Goal: Complete application form: Complete application form

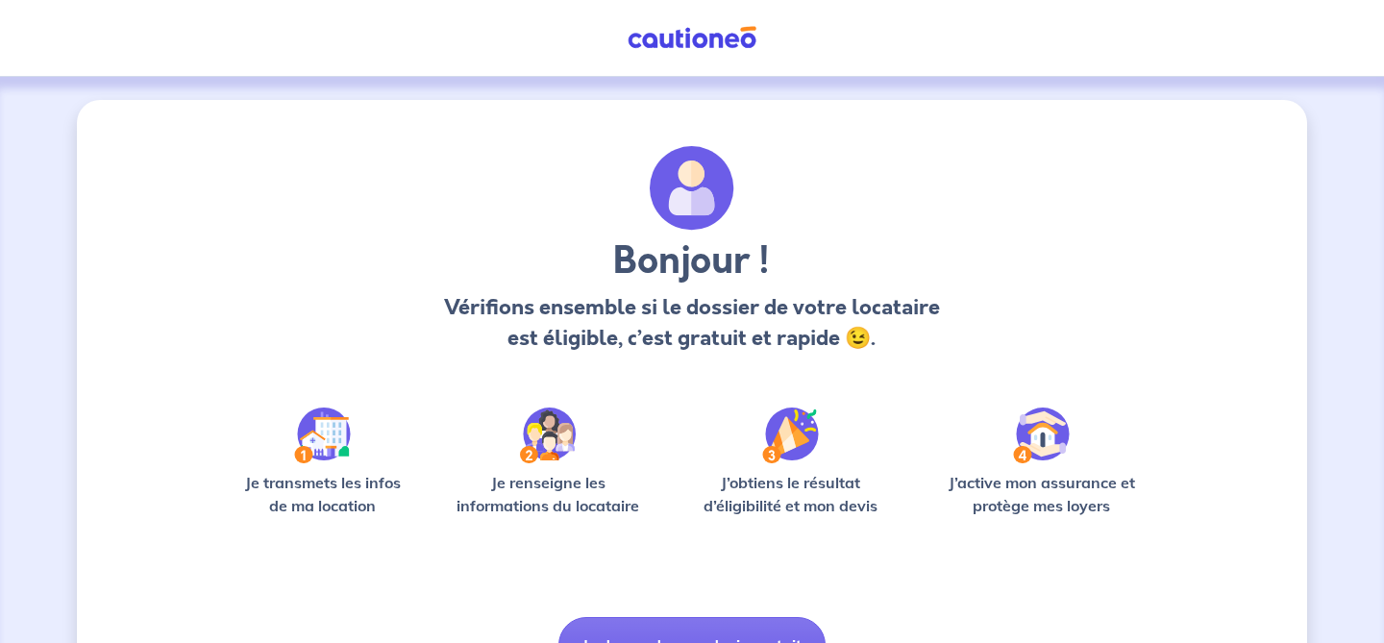
scroll to position [107, 0]
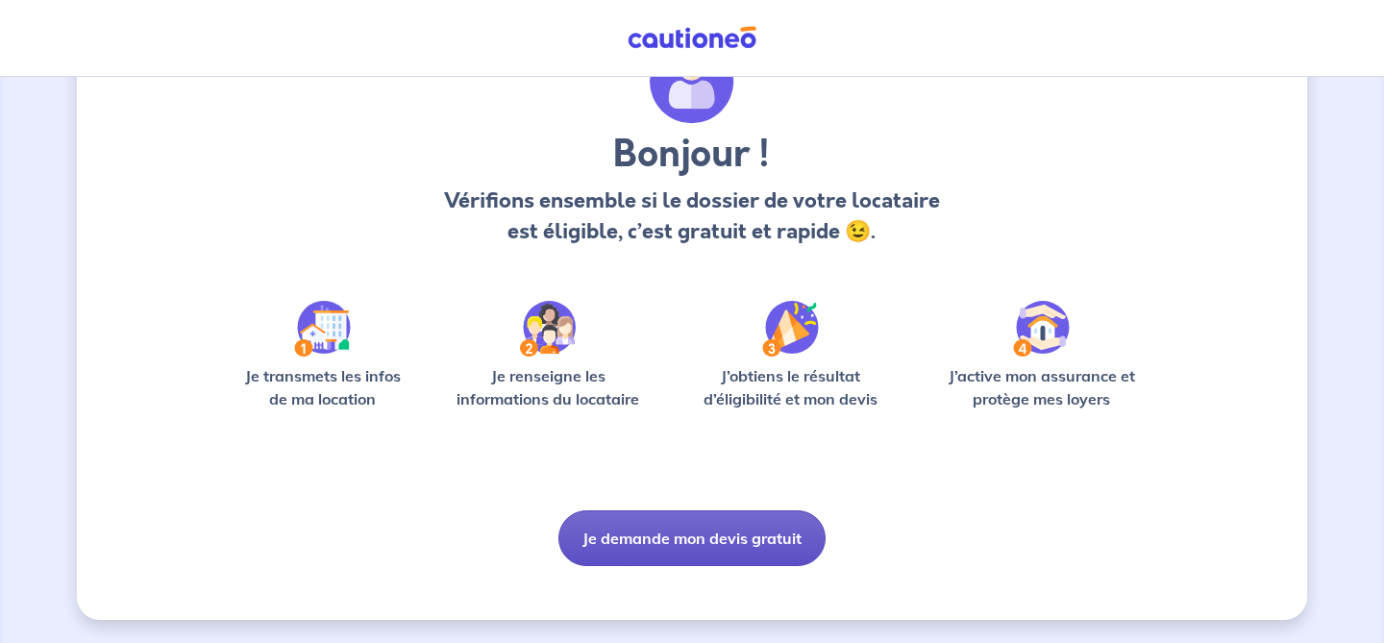
click at [661, 541] on button "Je demande mon devis gratuit" at bounding box center [692, 538] width 267 height 56
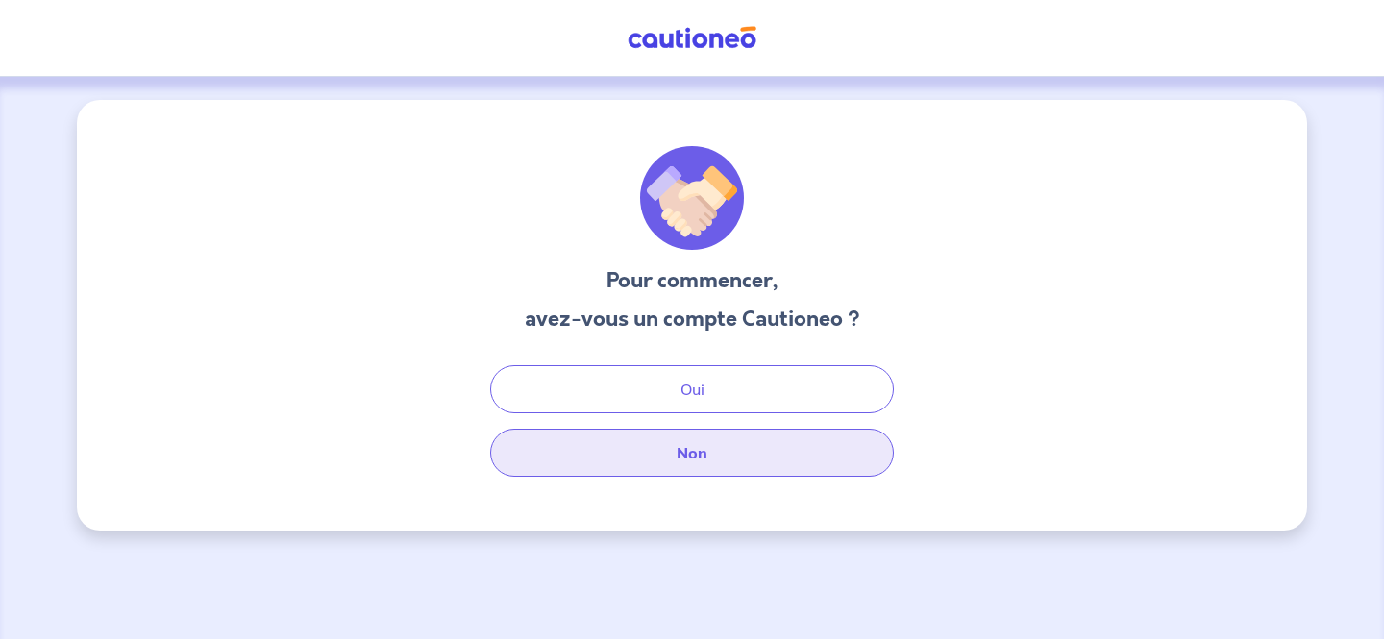
click at [700, 458] on button "Non" at bounding box center [692, 453] width 404 height 48
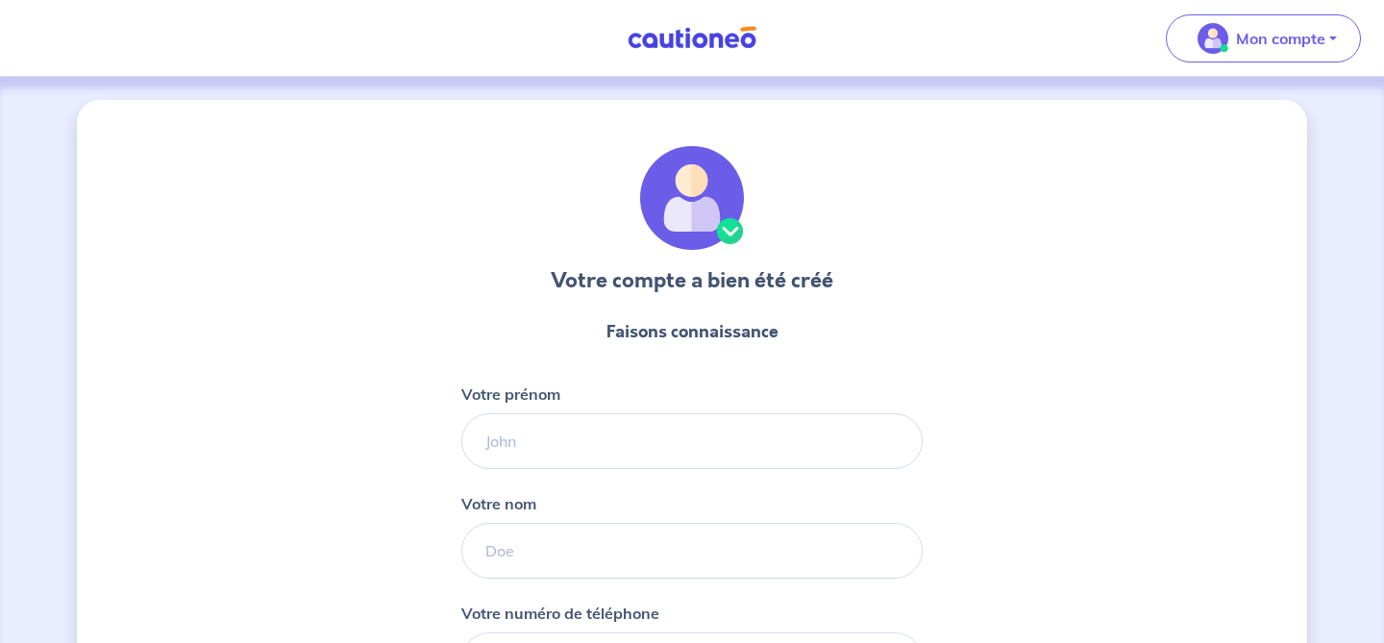
select select "FR"
click at [754, 431] on input "Votre prénom" at bounding box center [691, 441] width 461 height 56
type input "[PERSON_NAME]"
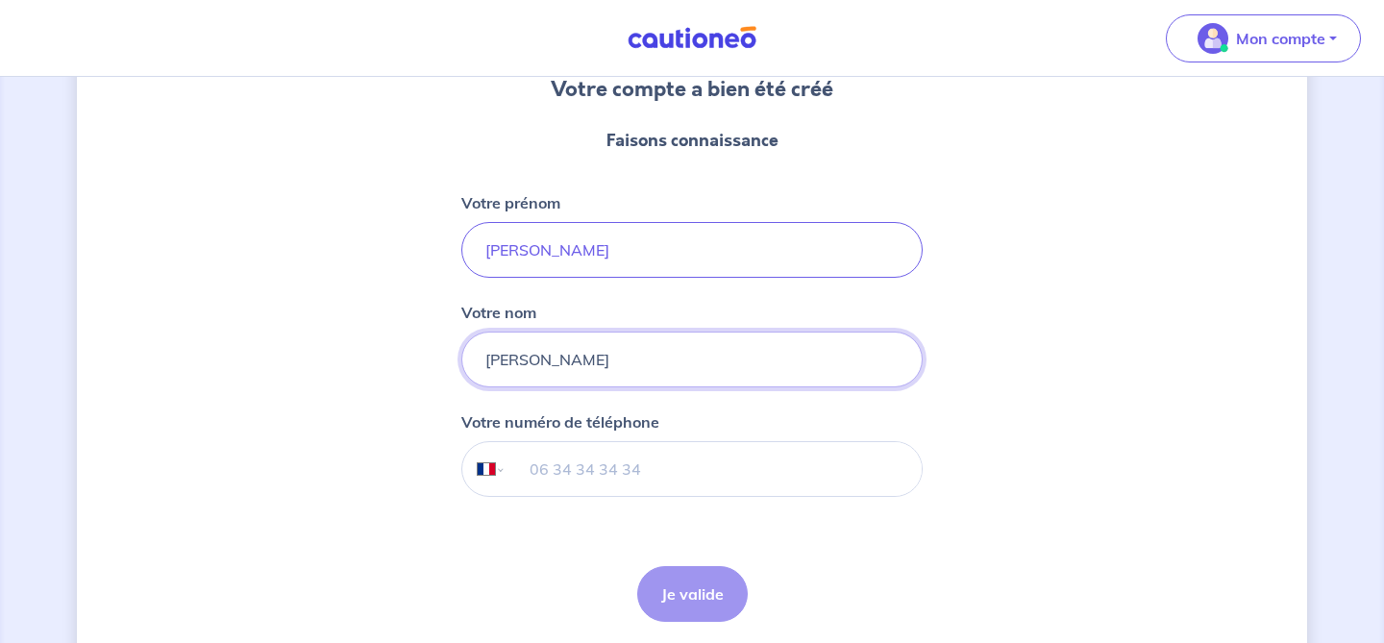
scroll to position [262, 0]
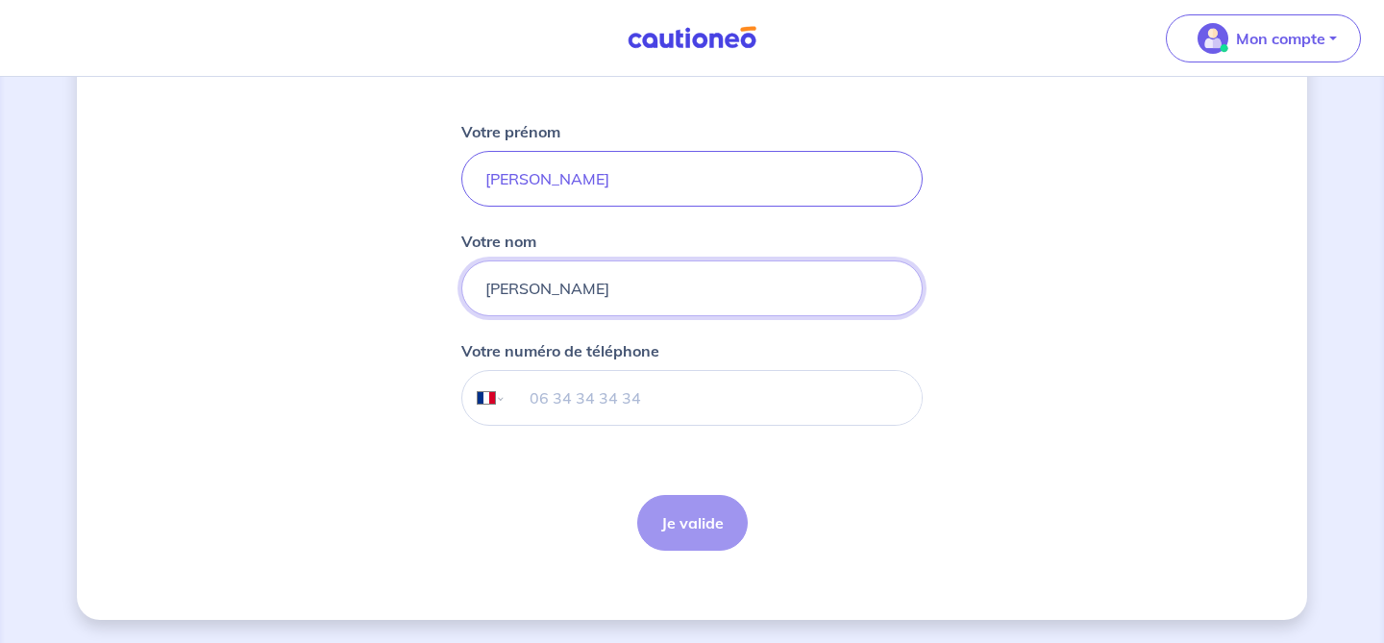
type input "[PERSON_NAME]"
click at [676, 395] on input "tel" at bounding box center [714, 398] width 415 height 54
type input "06 45 36 29 50"
click at [704, 526] on button "Je valide" at bounding box center [692, 523] width 111 height 56
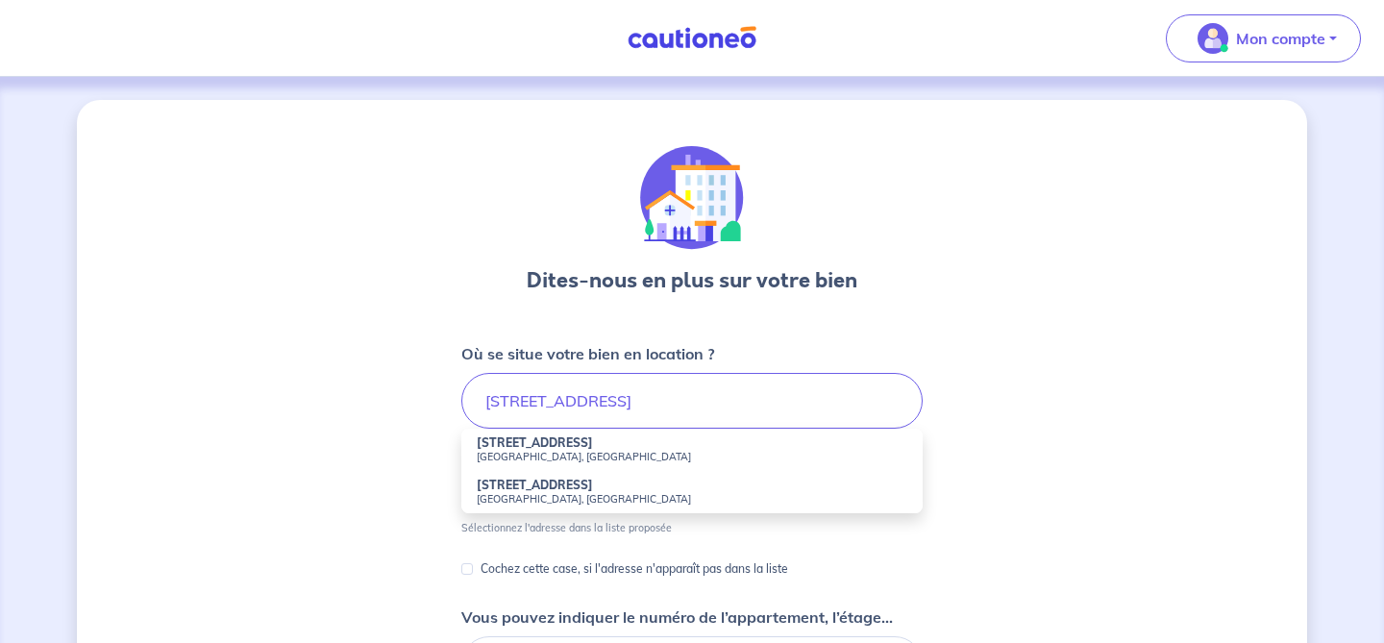
click at [758, 441] on li "[STREET_ADDRESS]" at bounding box center [691, 450] width 461 height 42
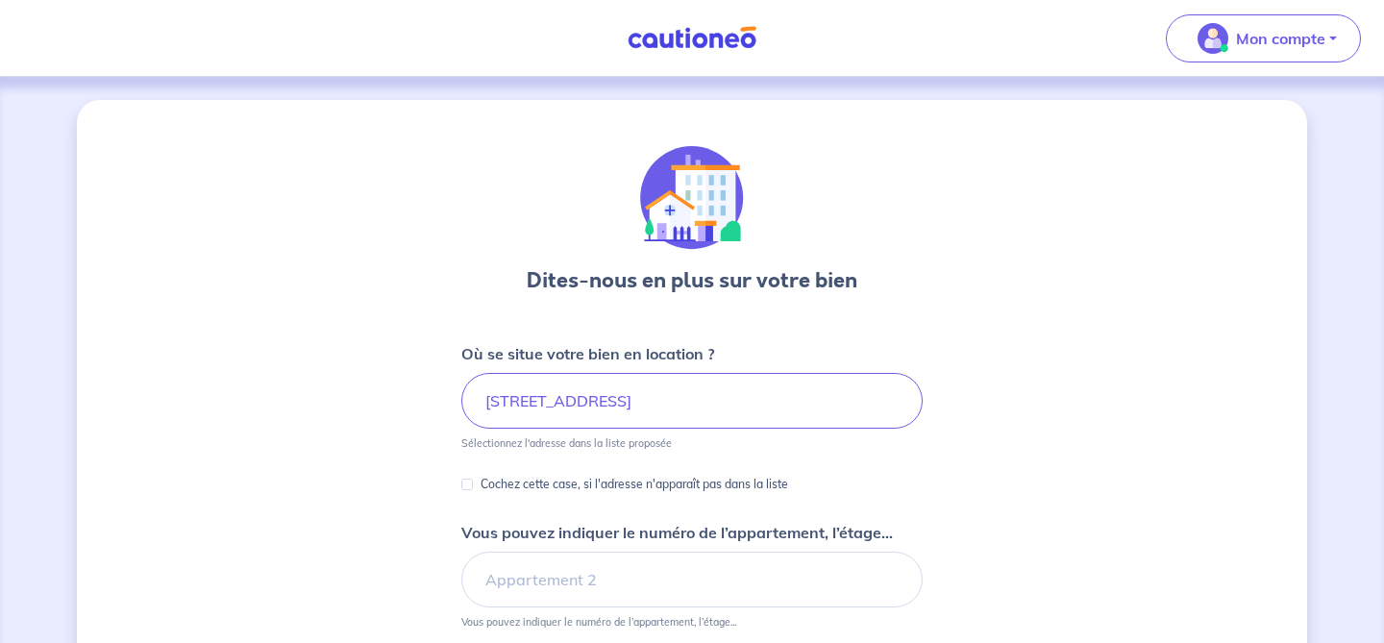
type input "[STREET_ADDRESS]"
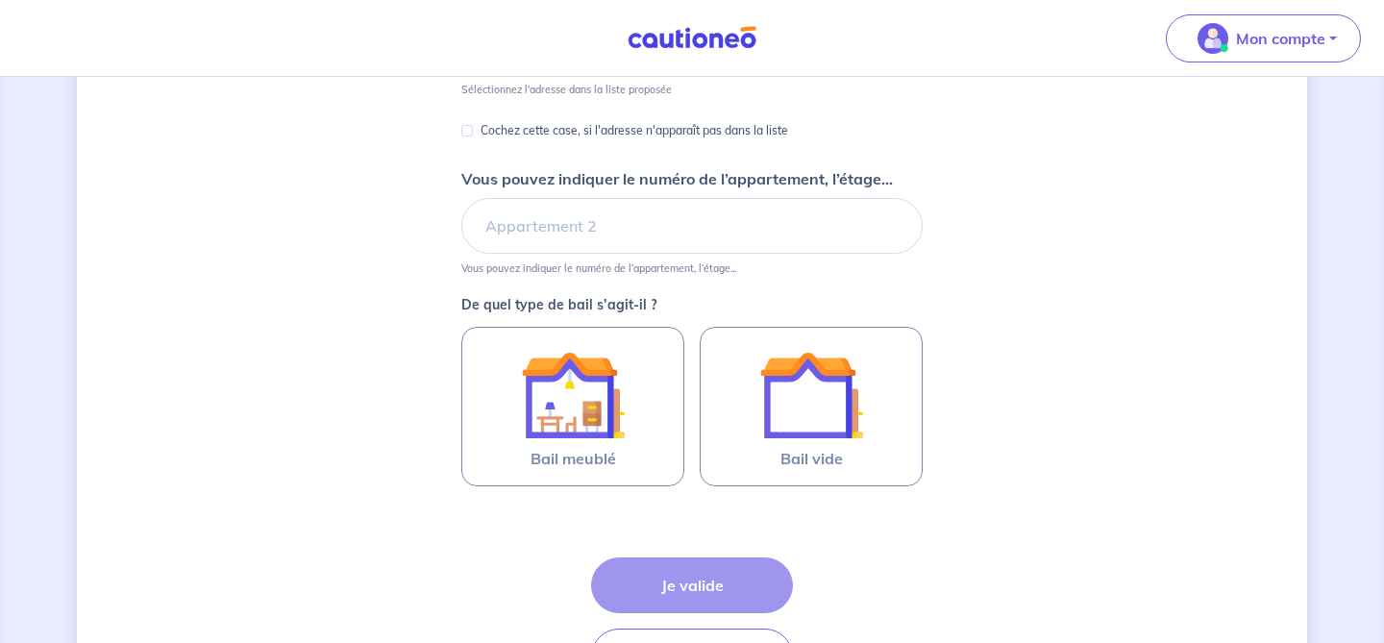
scroll to position [362, 0]
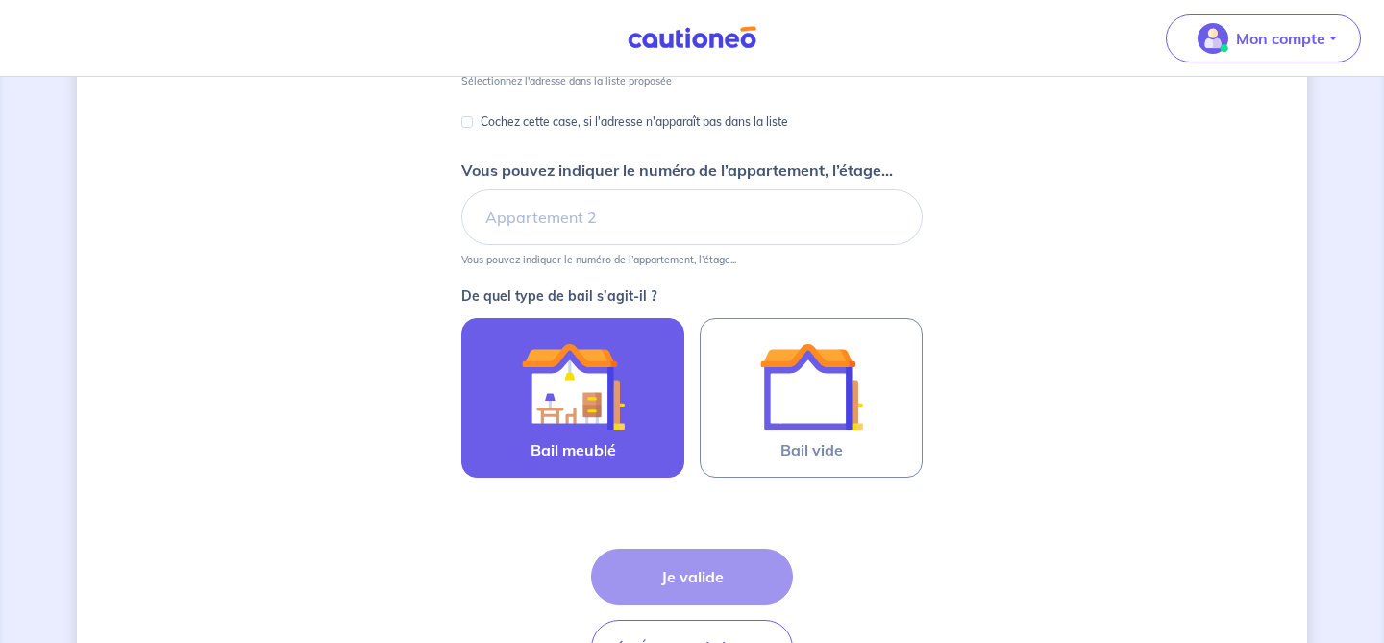
click at [590, 411] on img at bounding box center [573, 387] width 104 height 104
click at [0, 0] on input "Bail meublé" at bounding box center [0, 0] width 0 height 0
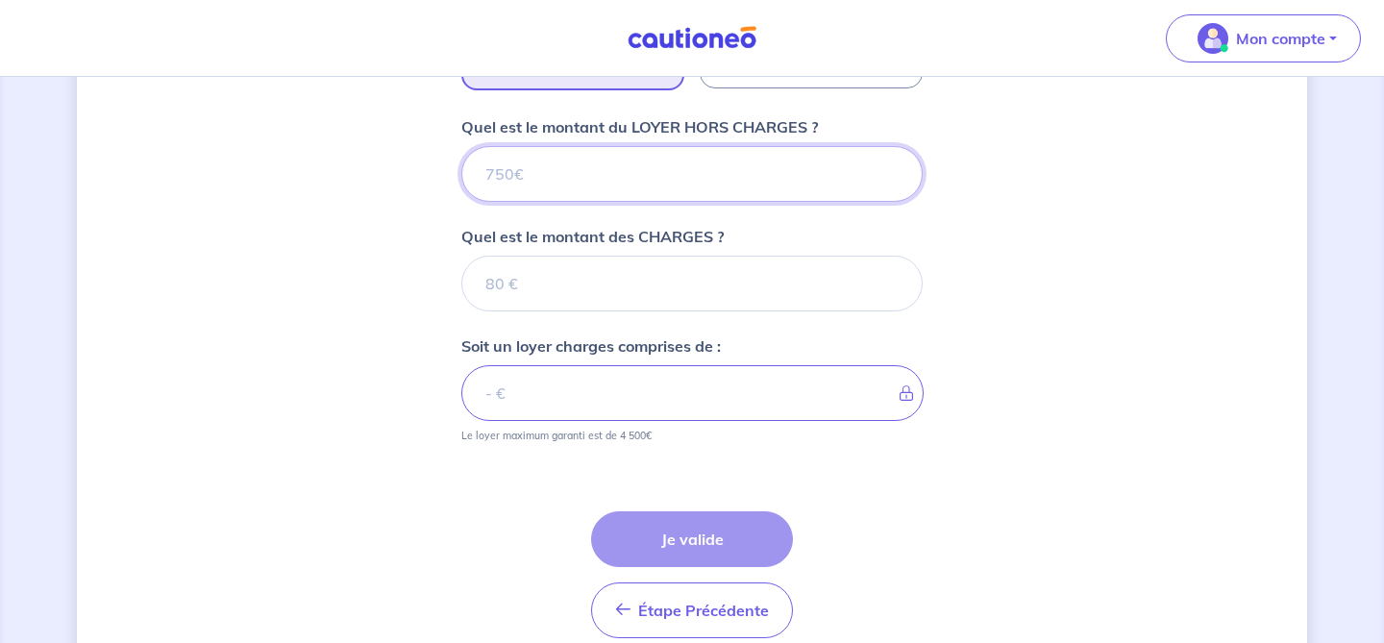
scroll to position [749, 0]
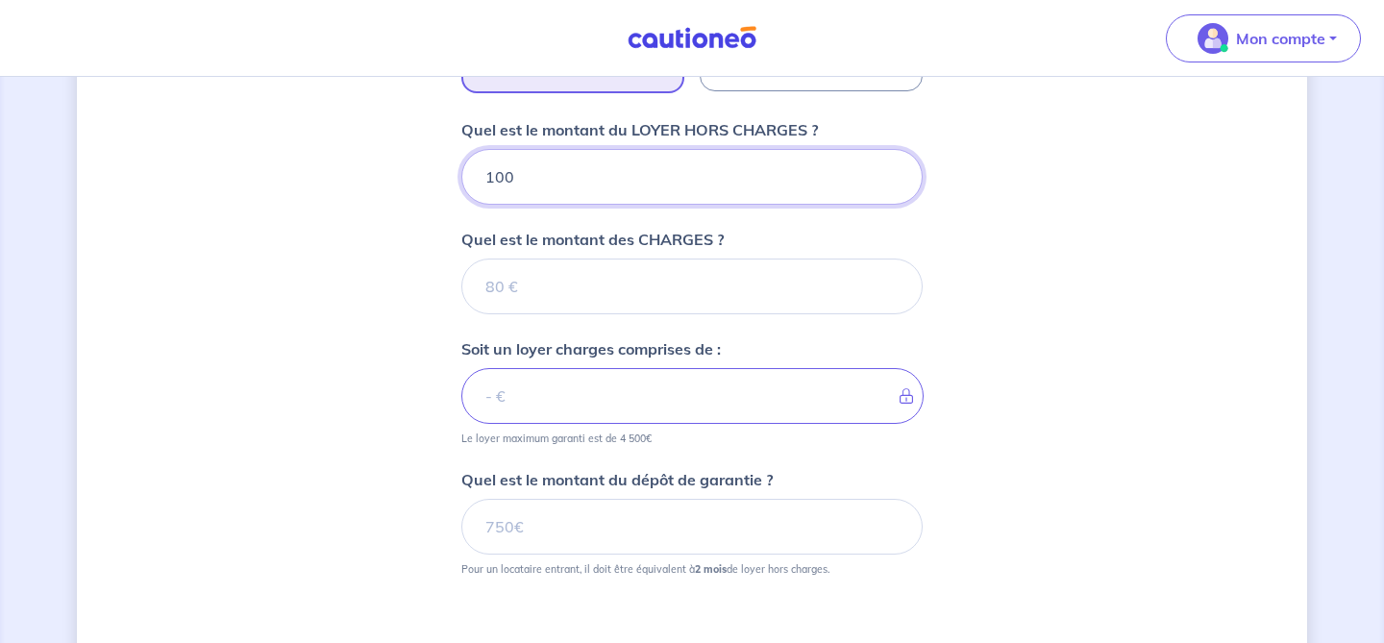
type input "1000"
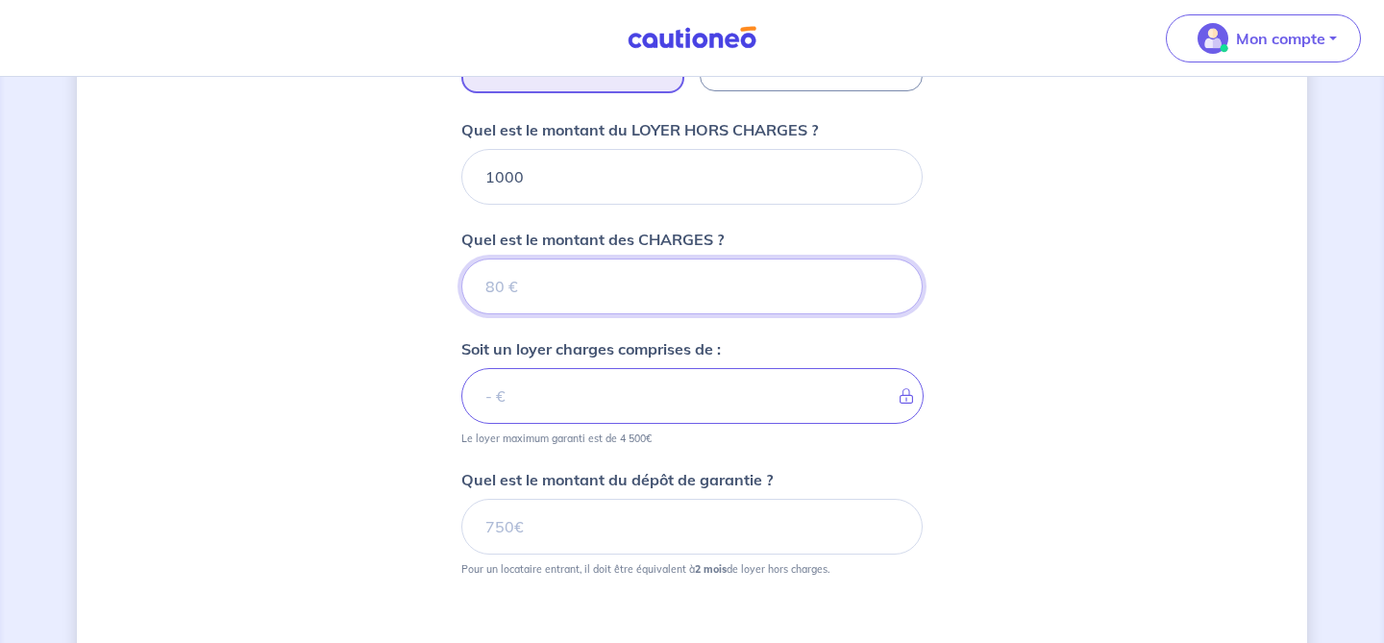
click at [685, 296] on input "Quel est le montant des CHARGES ?" at bounding box center [691, 287] width 461 height 56
type input "1000"
type input "2000"
type input "100"
type input "1100"
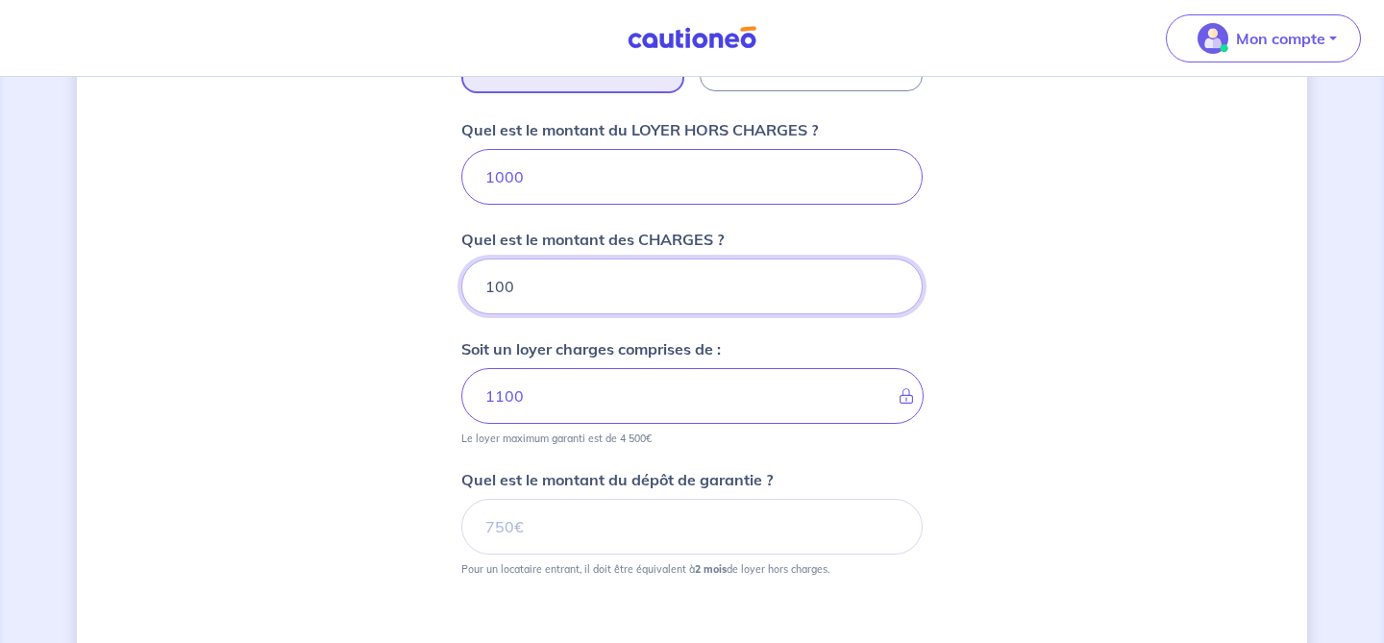
scroll to position [823, 0]
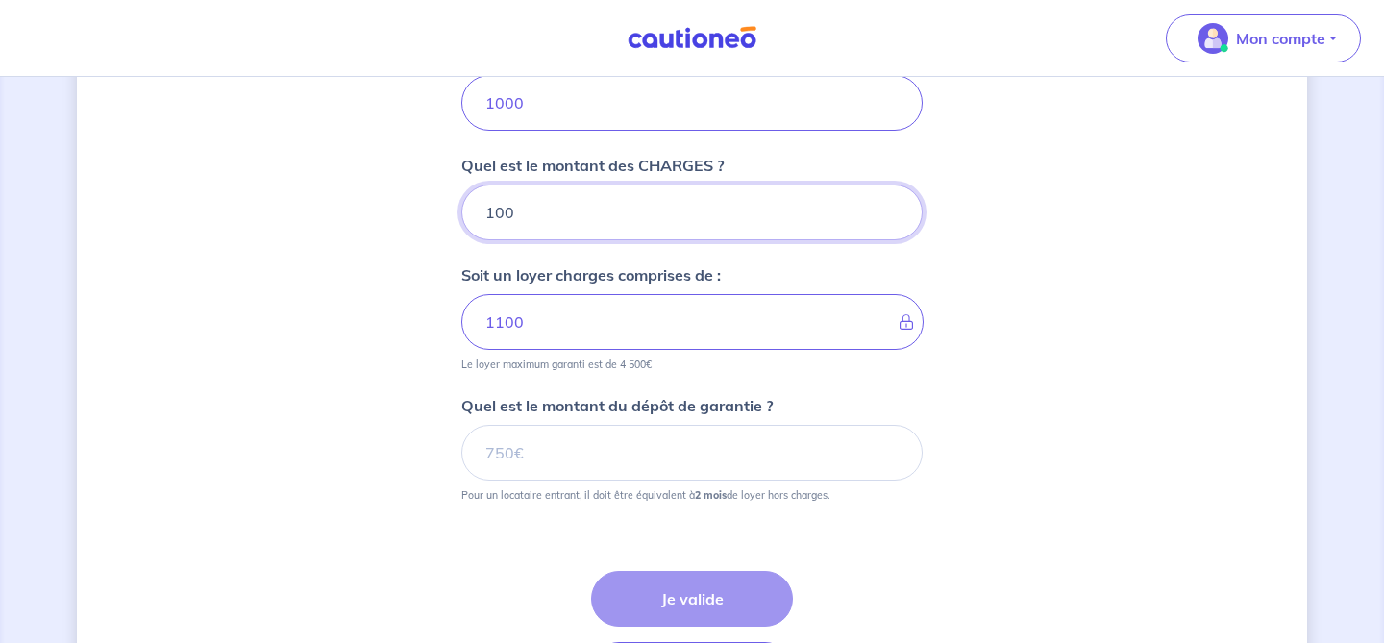
type input "100"
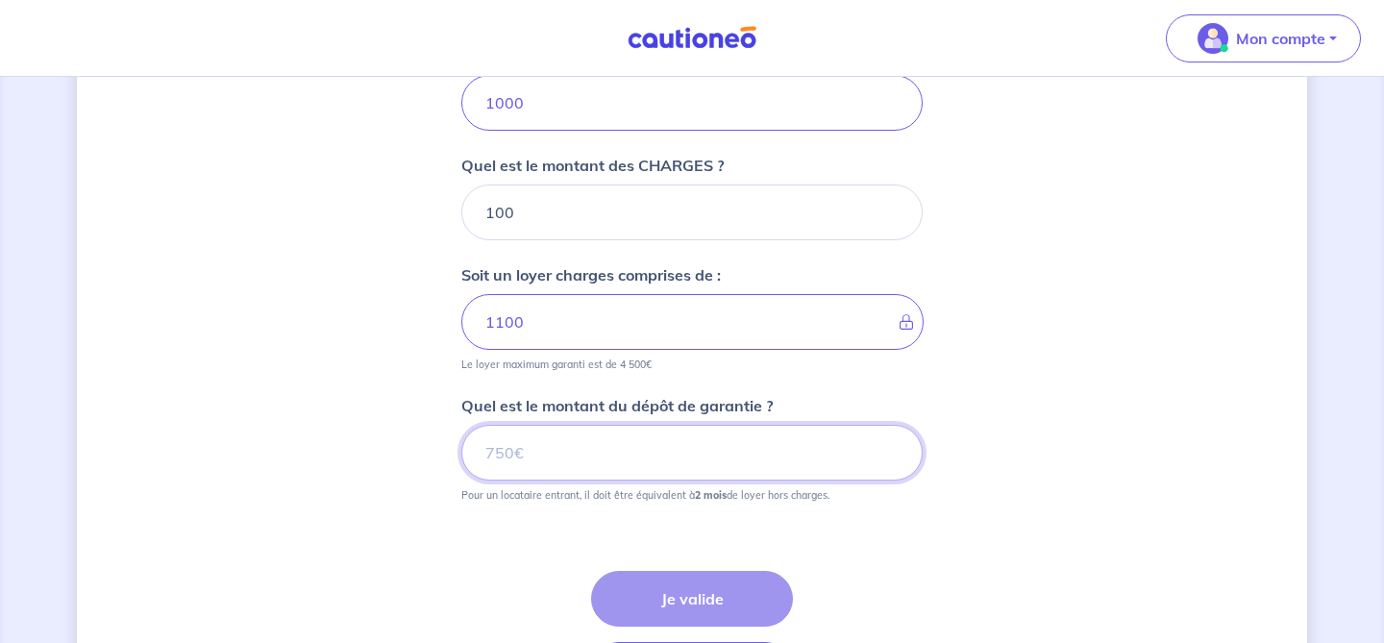
click at [765, 471] on input "Quel est le montant du dépôt de garantie ?" at bounding box center [691, 453] width 461 height 56
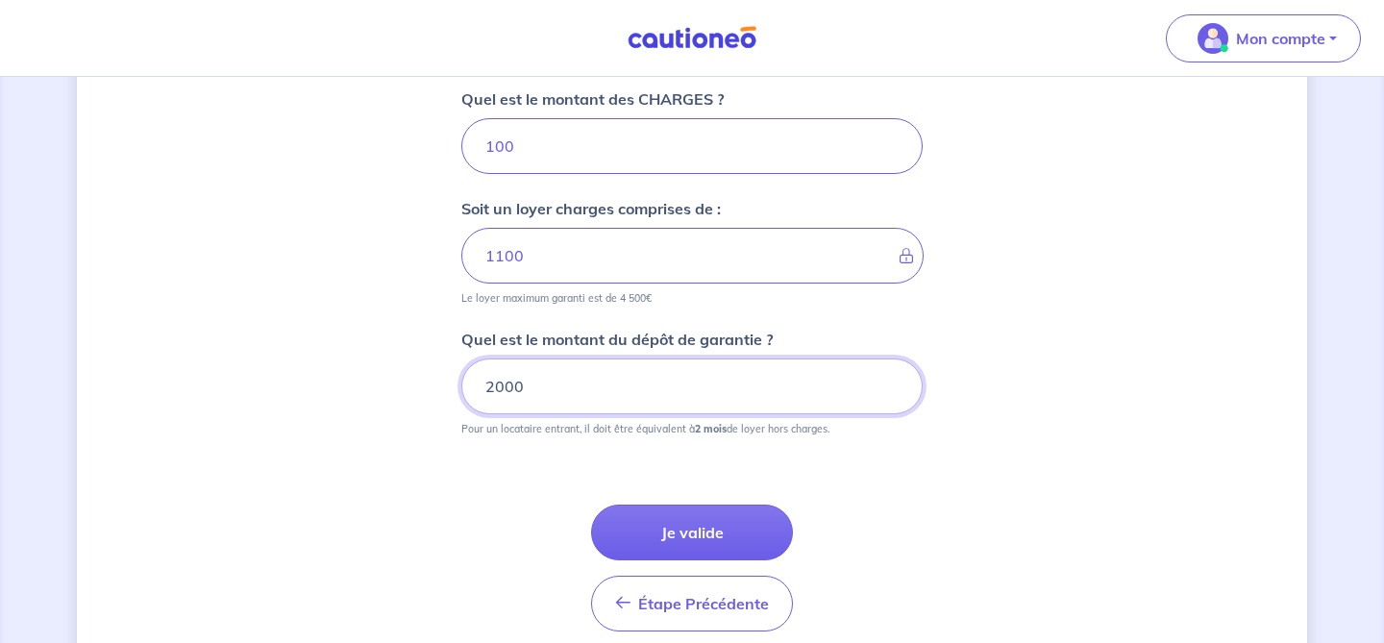
scroll to position [903, 0]
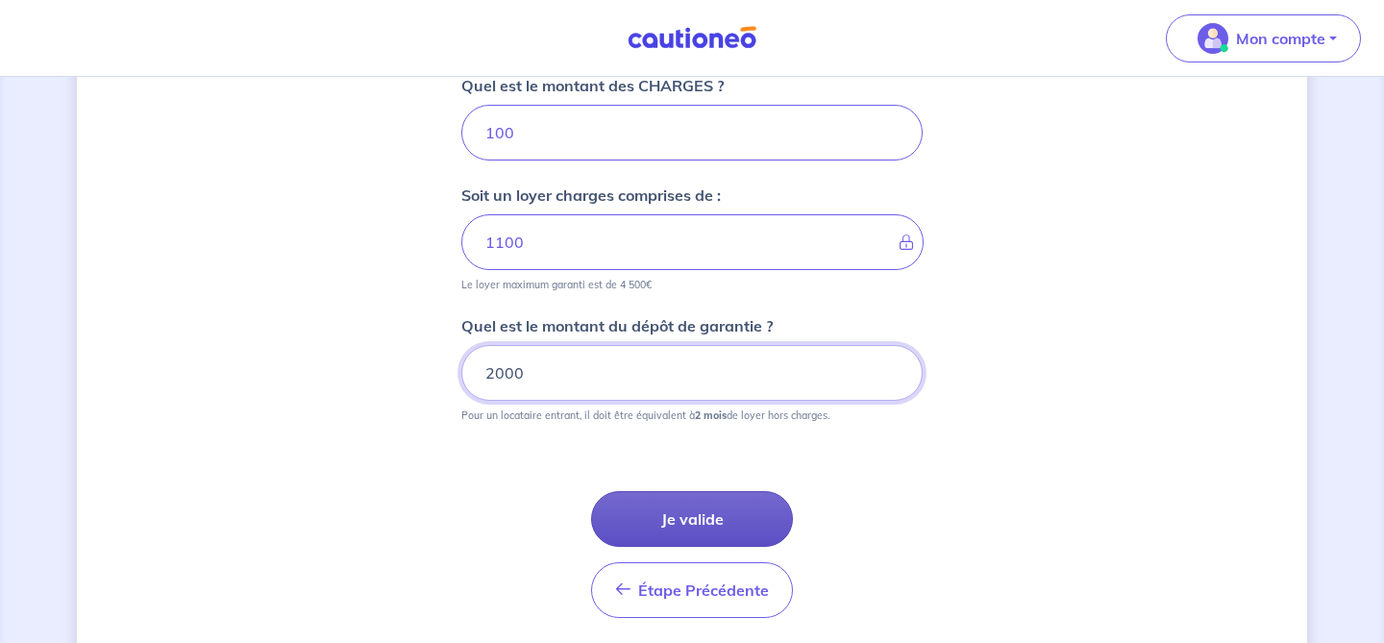
type input "2000"
click at [715, 510] on button "Je valide" at bounding box center [692, 519] width 202 height 56
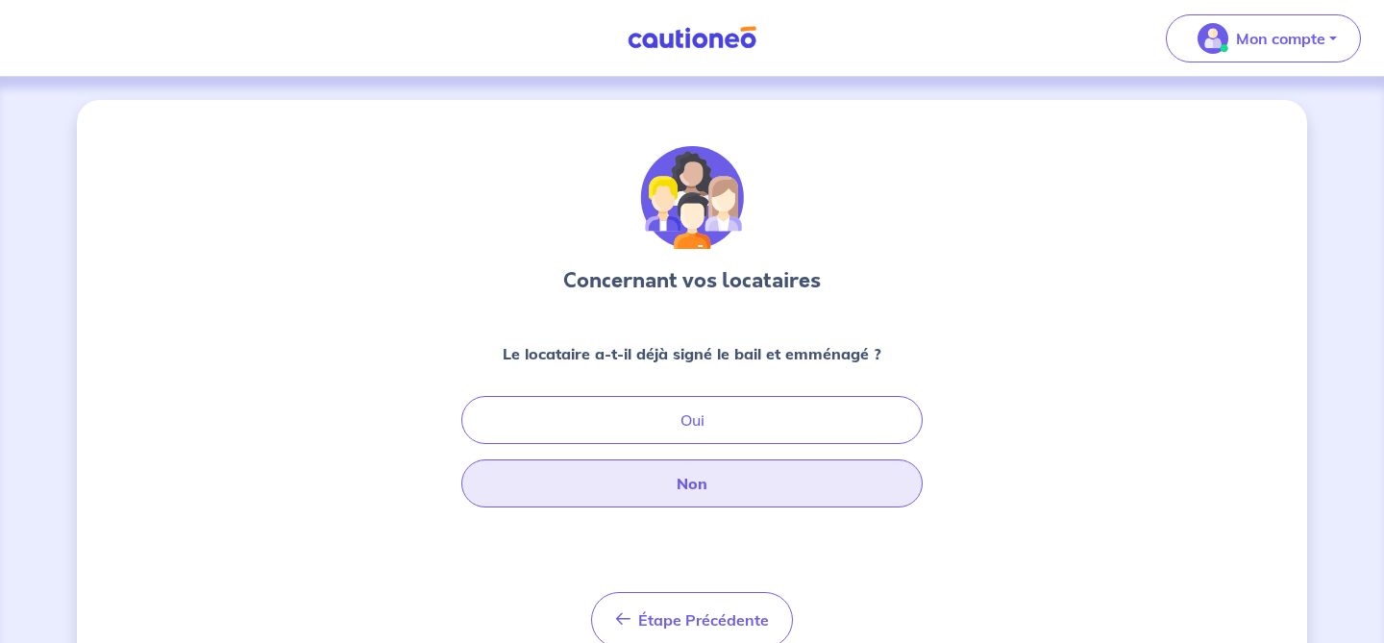
click at [842, 493] on button "Non" at bounding box center [691, 484] width 461 height 48
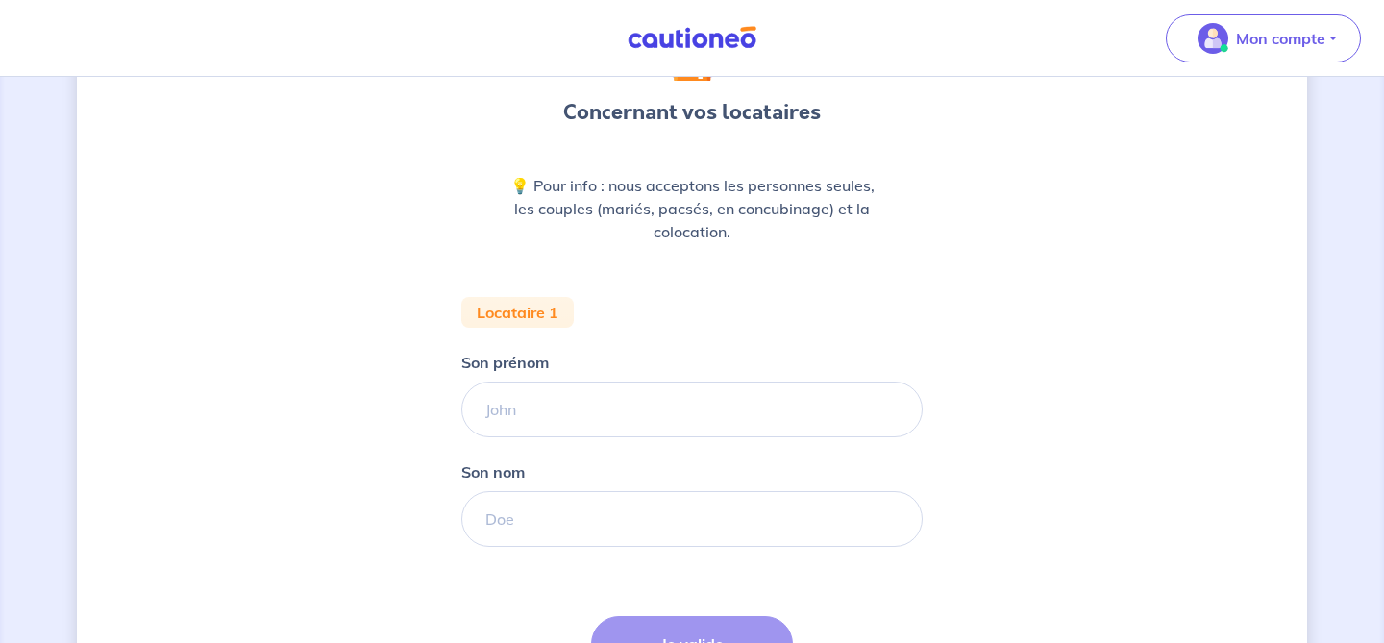
scroll to position [172, 0]
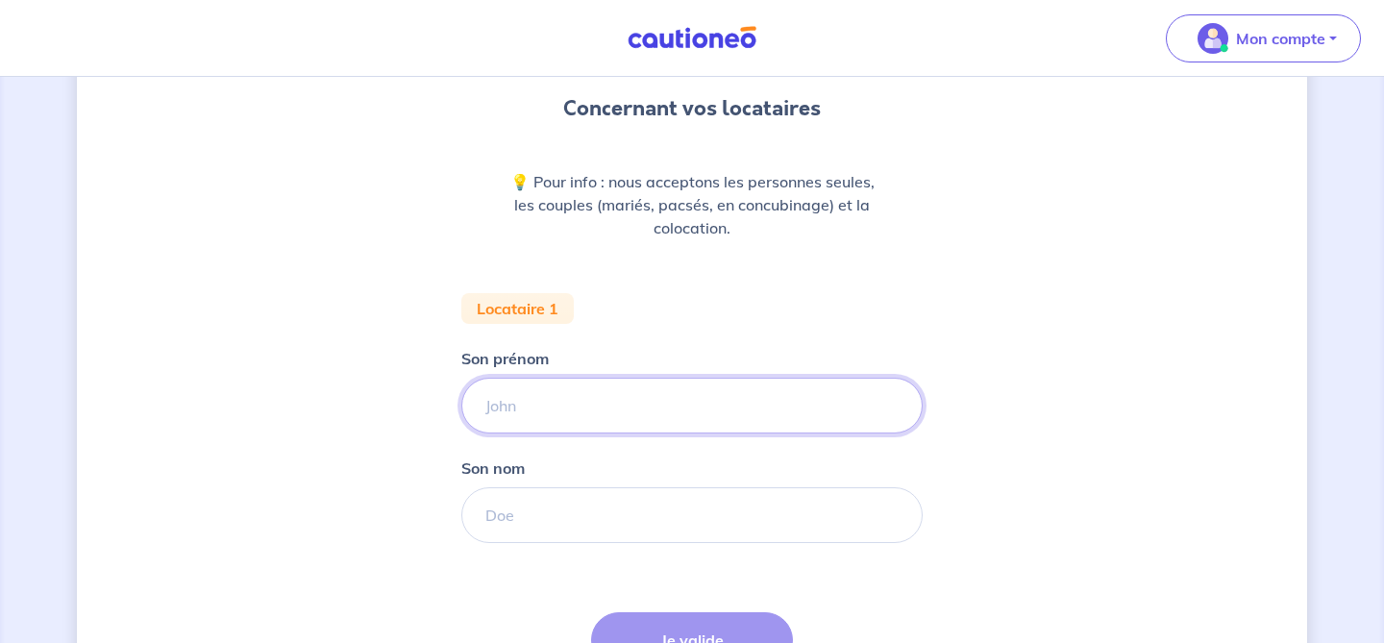
click at [768, 406] on input "Son prénom" at bounding box center [691, 406] width 461 height 56
type input "Evann"
click at [570, 507] on input "Son nom" at bounding box center [691, 515] width 461 height 56
click at [592, 512] on input "Son nom" at bounding box center [691, 515] width 461 height 56
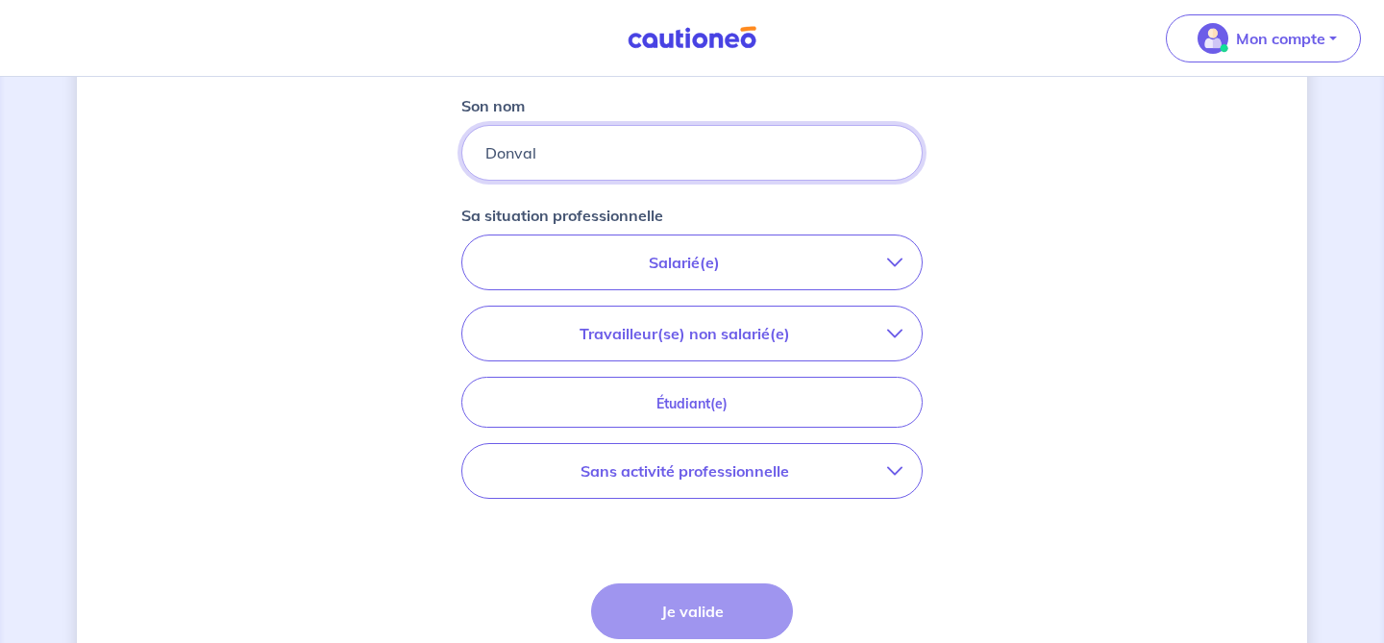
scroll to position [542, 0]
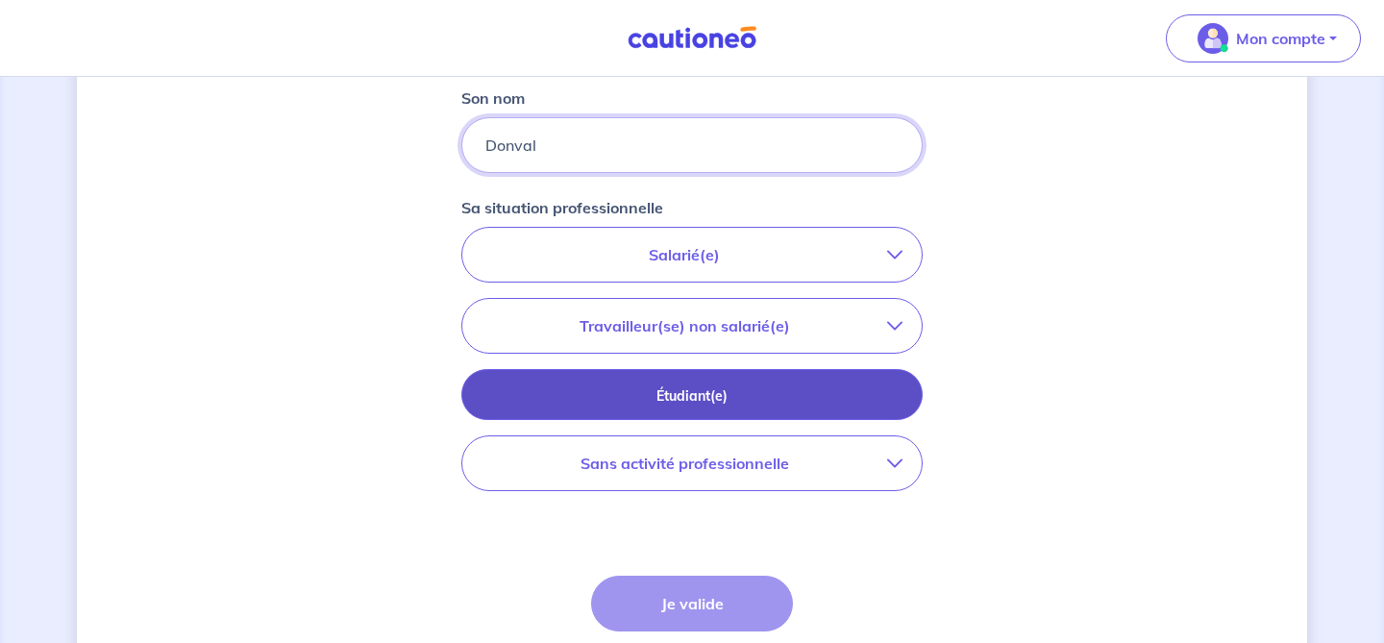
type input "Donval"
click at [767, 395] on p "Étudiant(e)" at bounding box center [692, 396] width 413 height 21
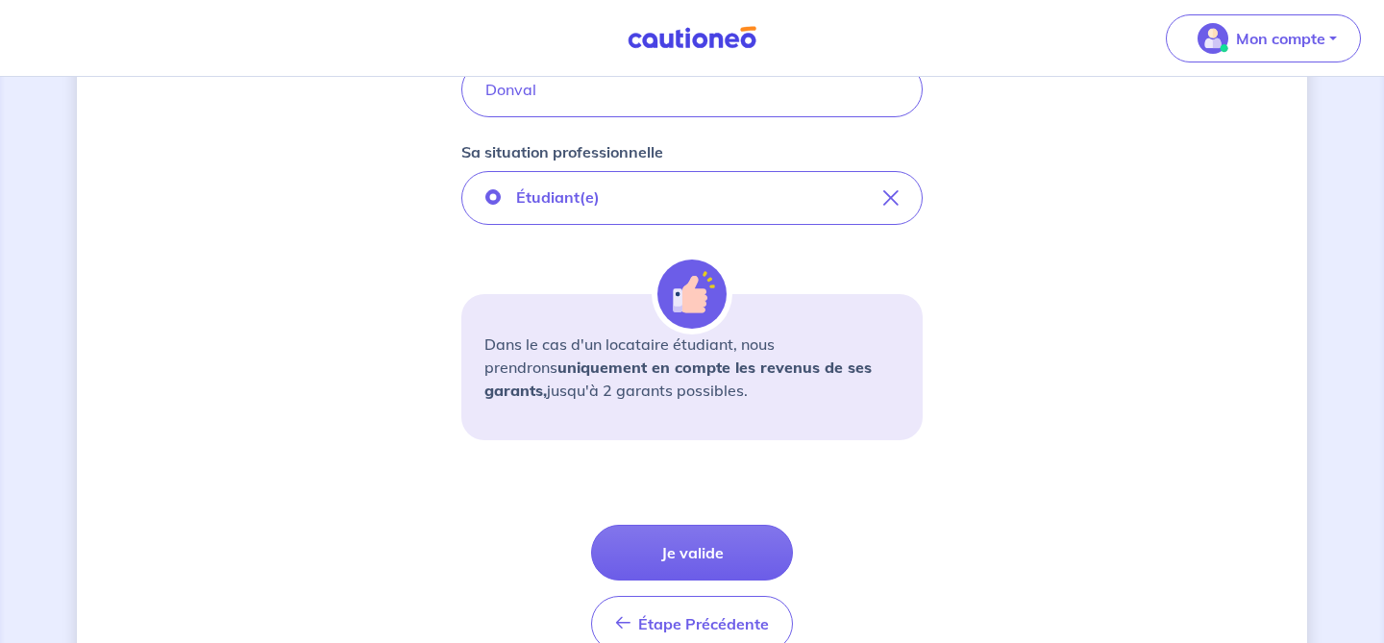
scroll to position [620, 0]
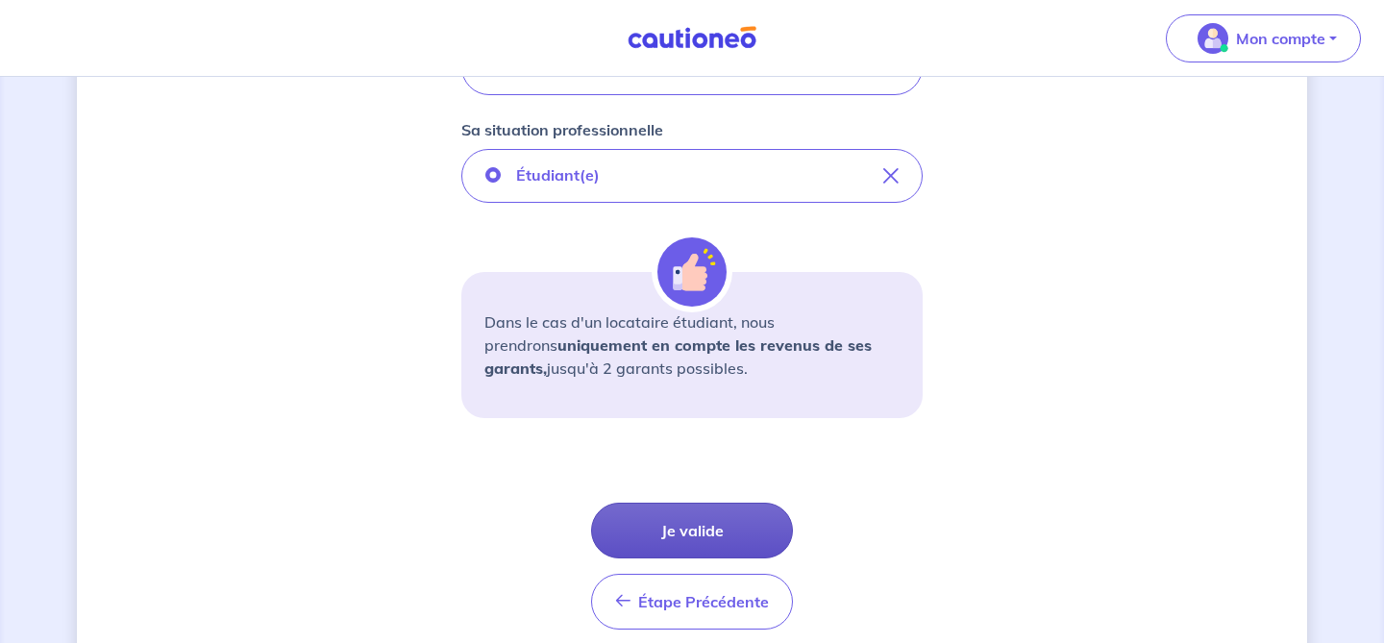
click at [724, 527] on button "Je valide" at bounding box center [692, 531] width 202 height 56
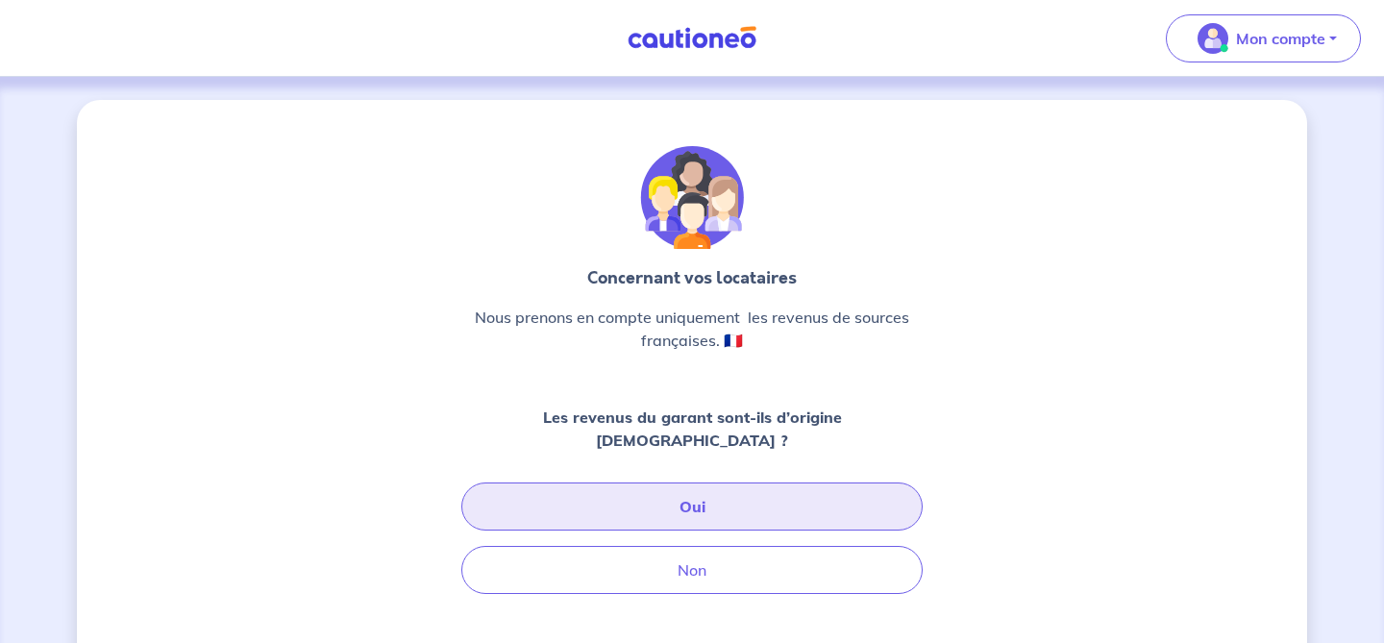
click at [712, 504] on button "Oui" at bounding box center [691, 507] width 461 height 48
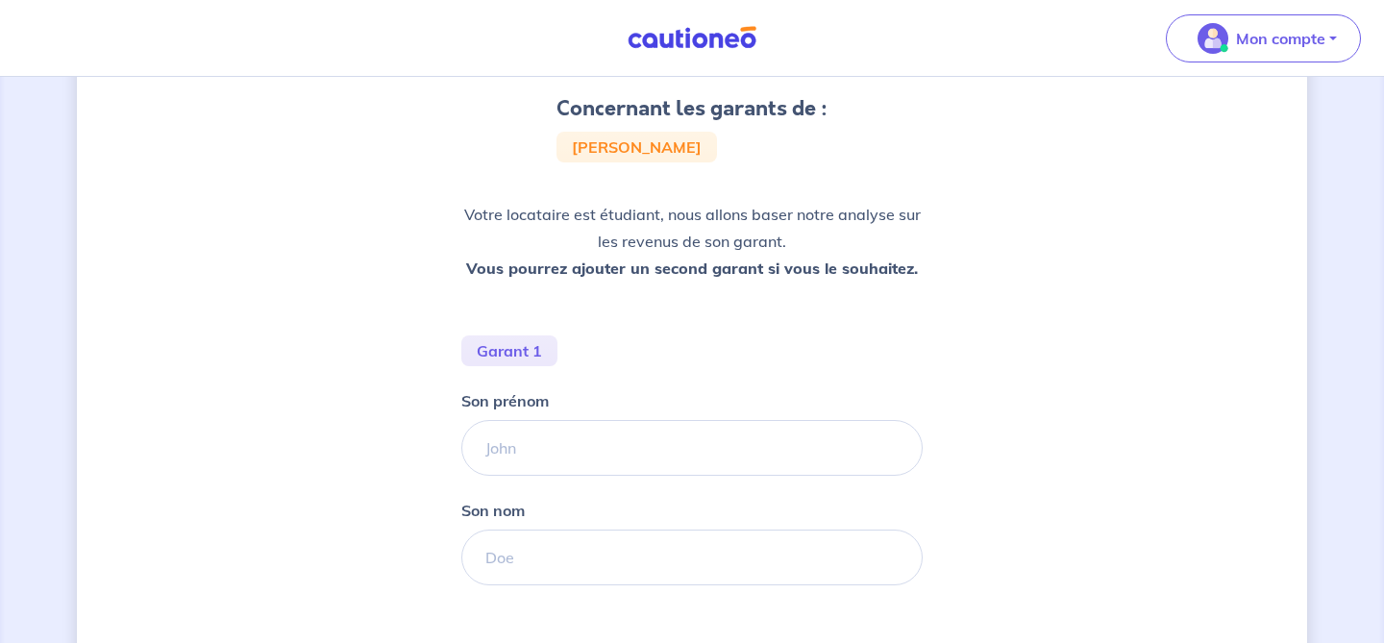
scroll to position [197, 0]
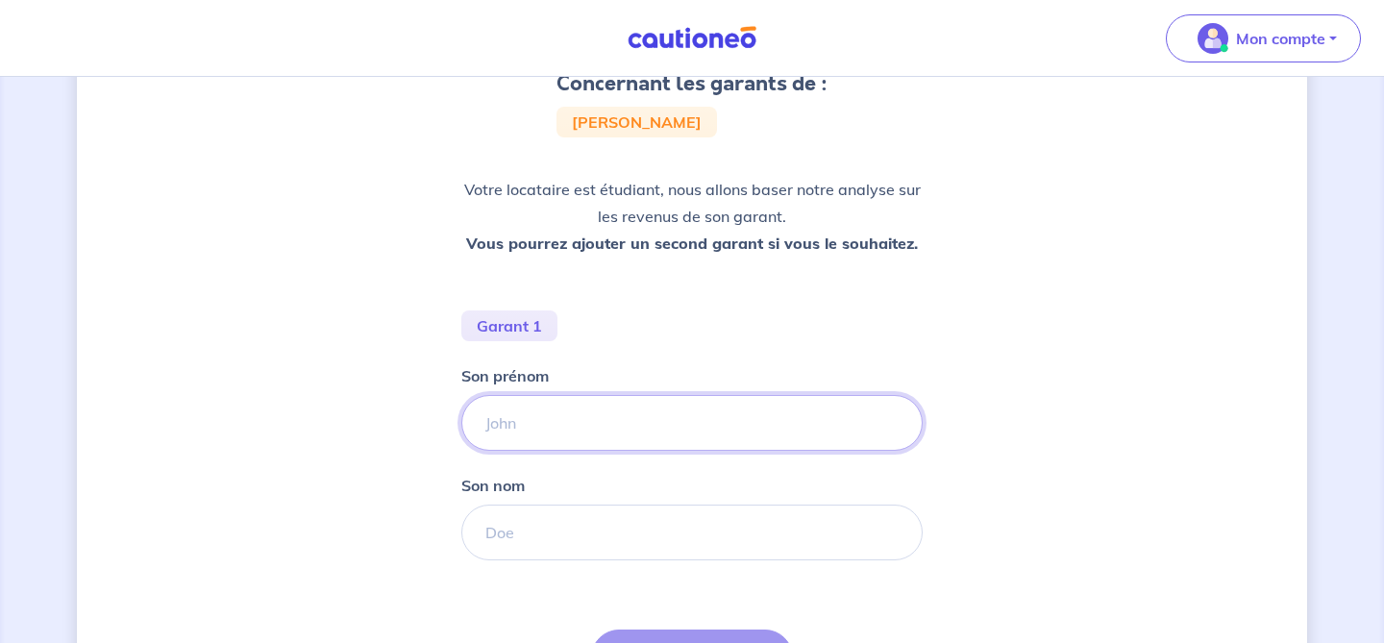
drag, startPoint x: 546, startPoint y: 424, endPoint x: 568, endPoint y: 424, distance: 22.1
click at [547, 424] on input "Son prénom" at bounding box center [691, 423] width 461 height 56
click at [568, 424] on input "Son prénom" at bounding box center [691, 423] width 461 height 56
click at [568, 424] on input "V" at bounding box center [691, 423] width 461 height 56
click at [594, 424] on input "V" at bounding box center [691, 423] width 461 height 56
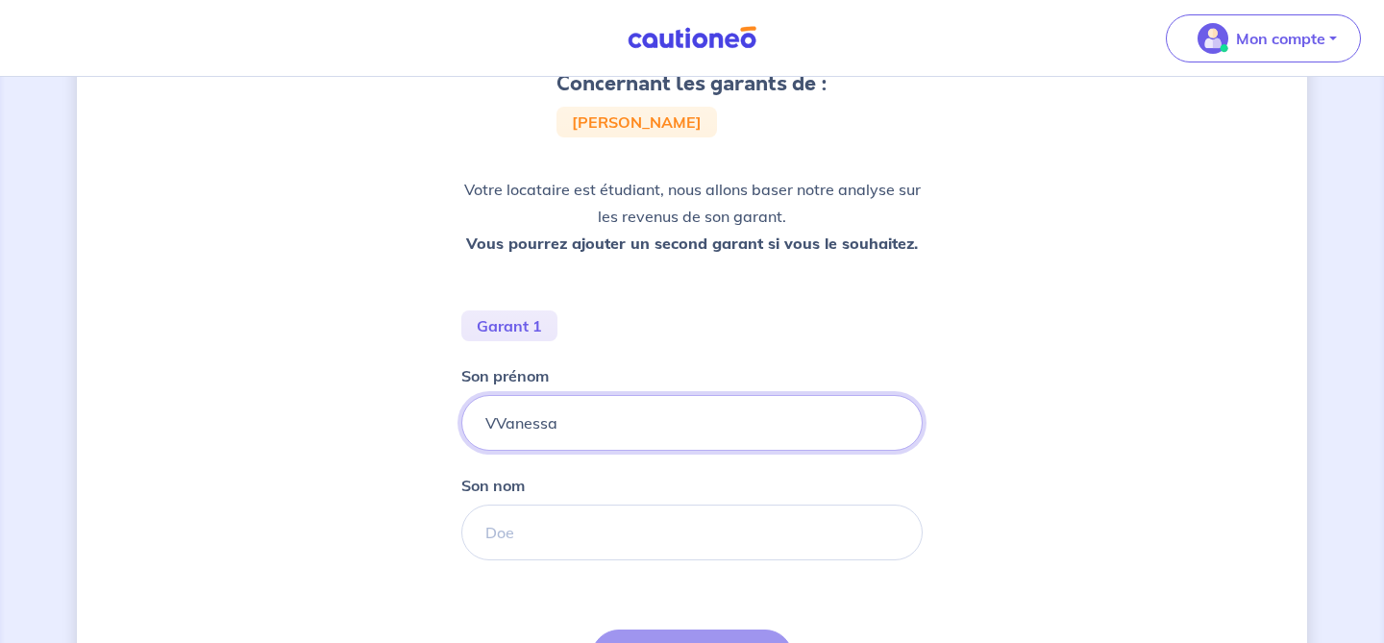
click at [494, 429] on input "VVanessa" at bounding box center [691, 423] width 461 height 56
type input "[PERSON_NAME]"
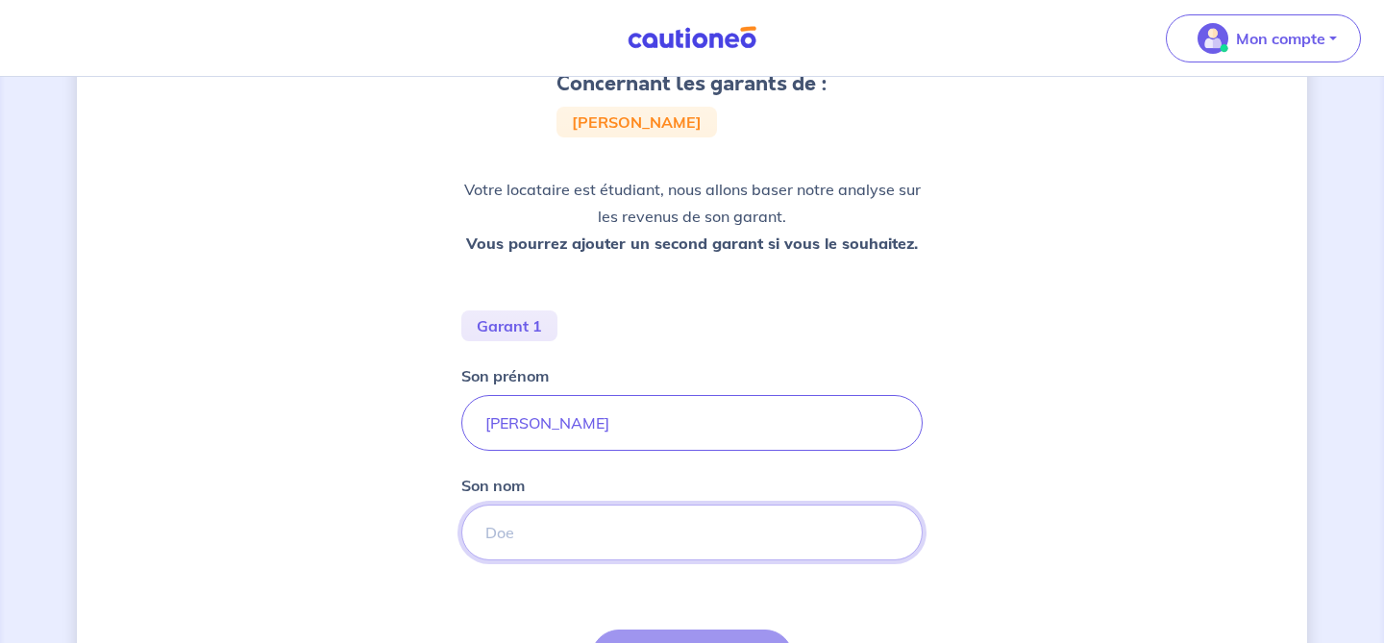
click at [529, 527] on input "Son nom" at bounding box center [691, 533] width 461 height 56
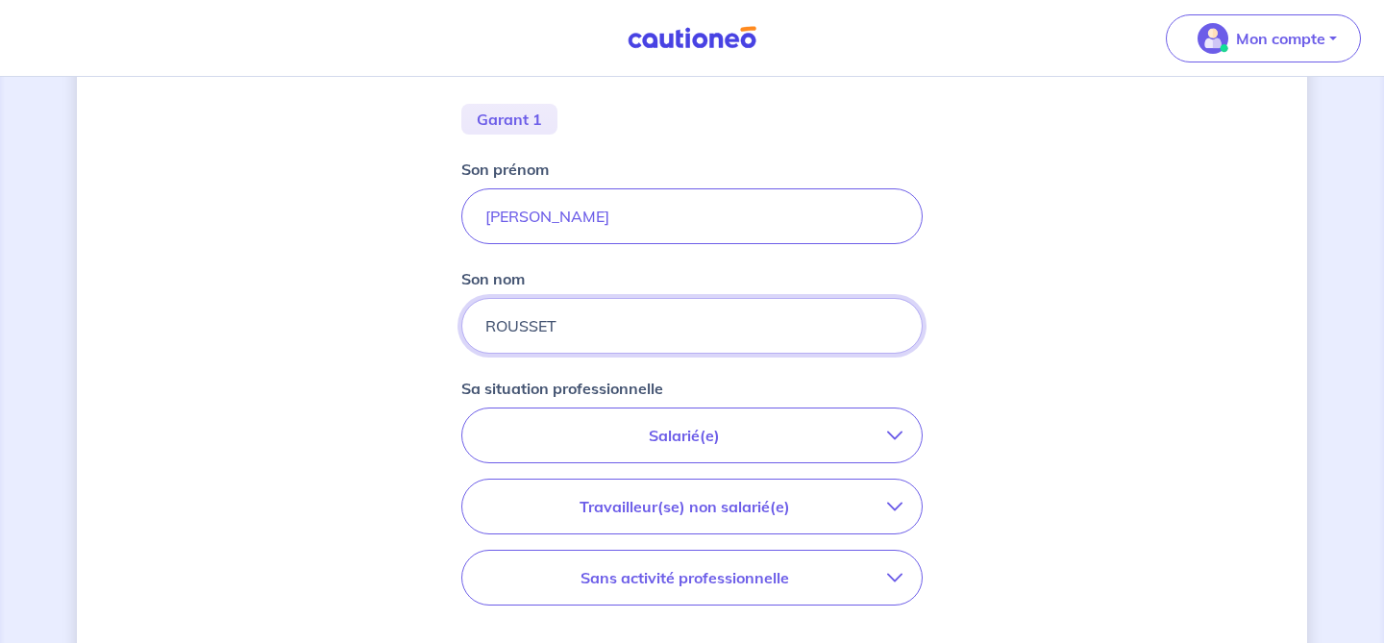
scroll to position [405, 0]
type input "ROUSSET"
click at [784, 447] on button "Salarié(e)" at bounding box center [692, 435] width 460 height 54
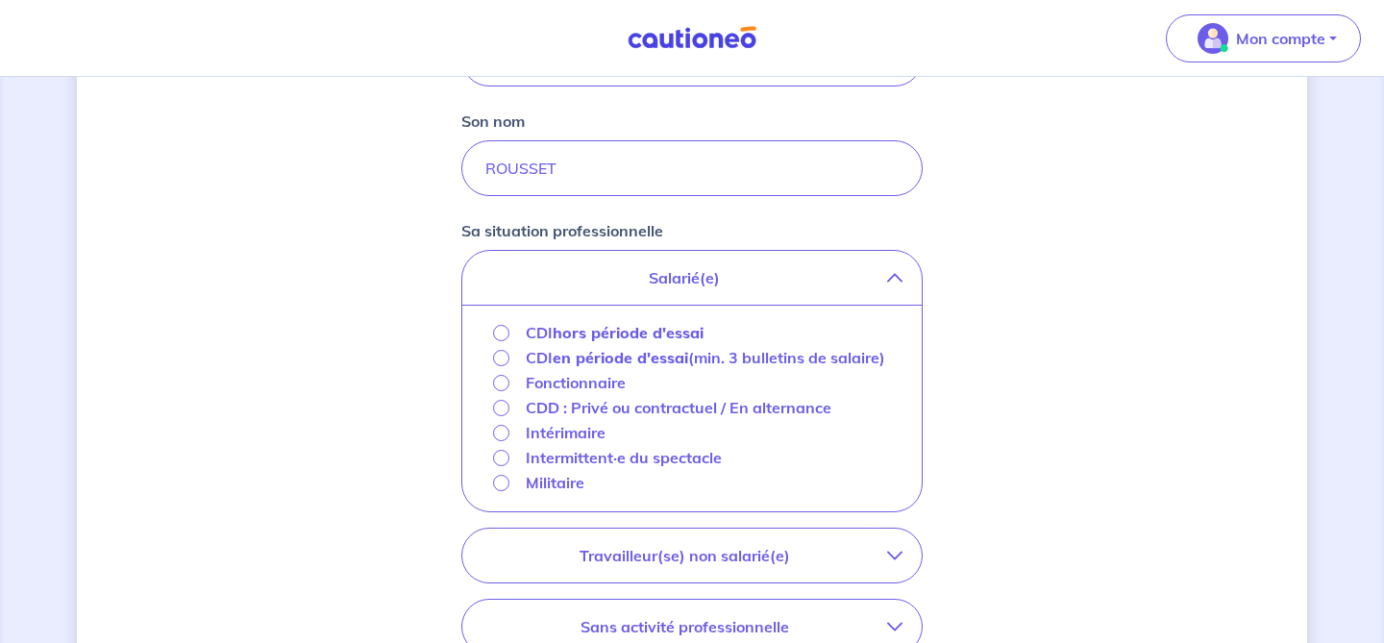
scroll to position [564, 0]
click at [678, 335] on strong "hors période d'essai" at bounding box center [628, 329] width 151 height 19
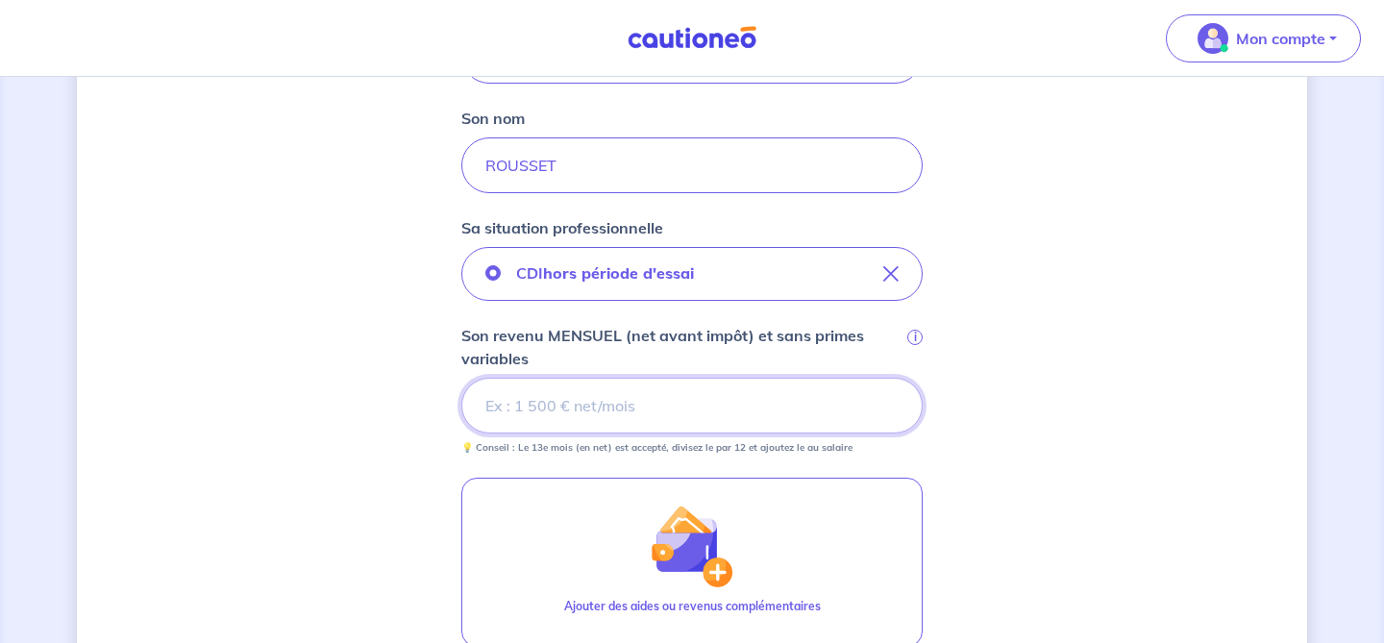
click at [621, 385] on input "Son revenu MENSUEL (net avant impôt) et sans primes variables i" at bounding box center [691, 406] width 461 height 56
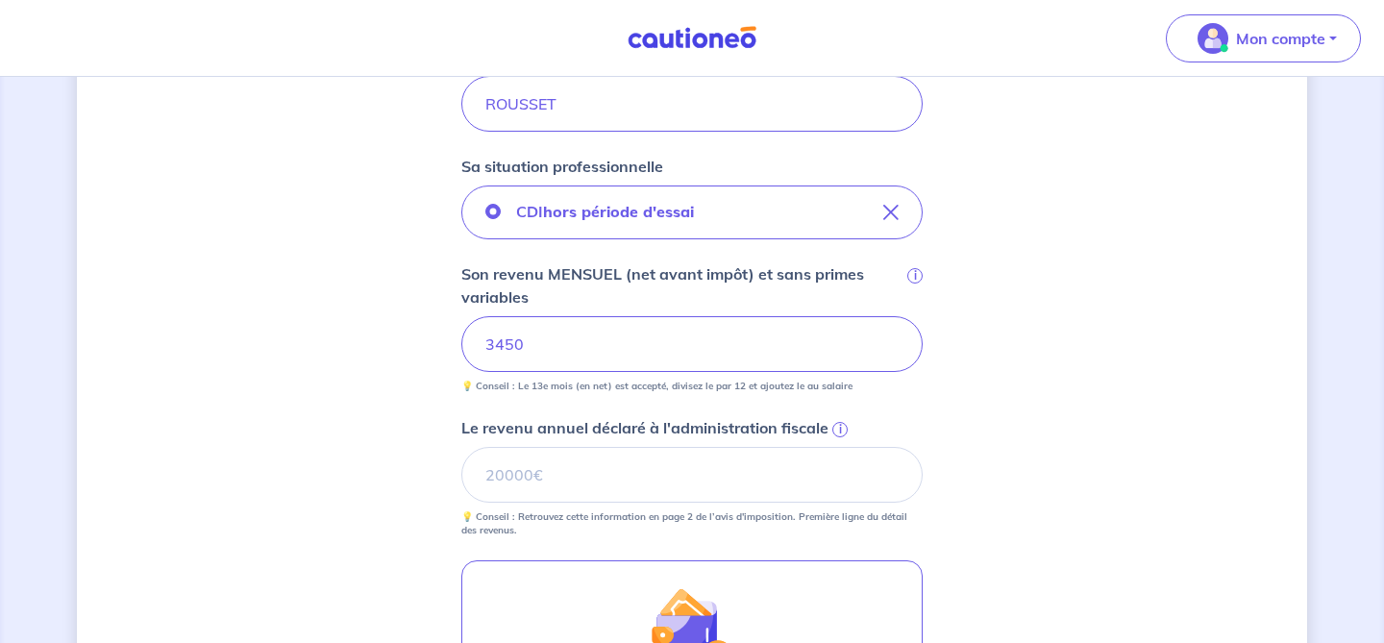
scroll to position [647, 0]
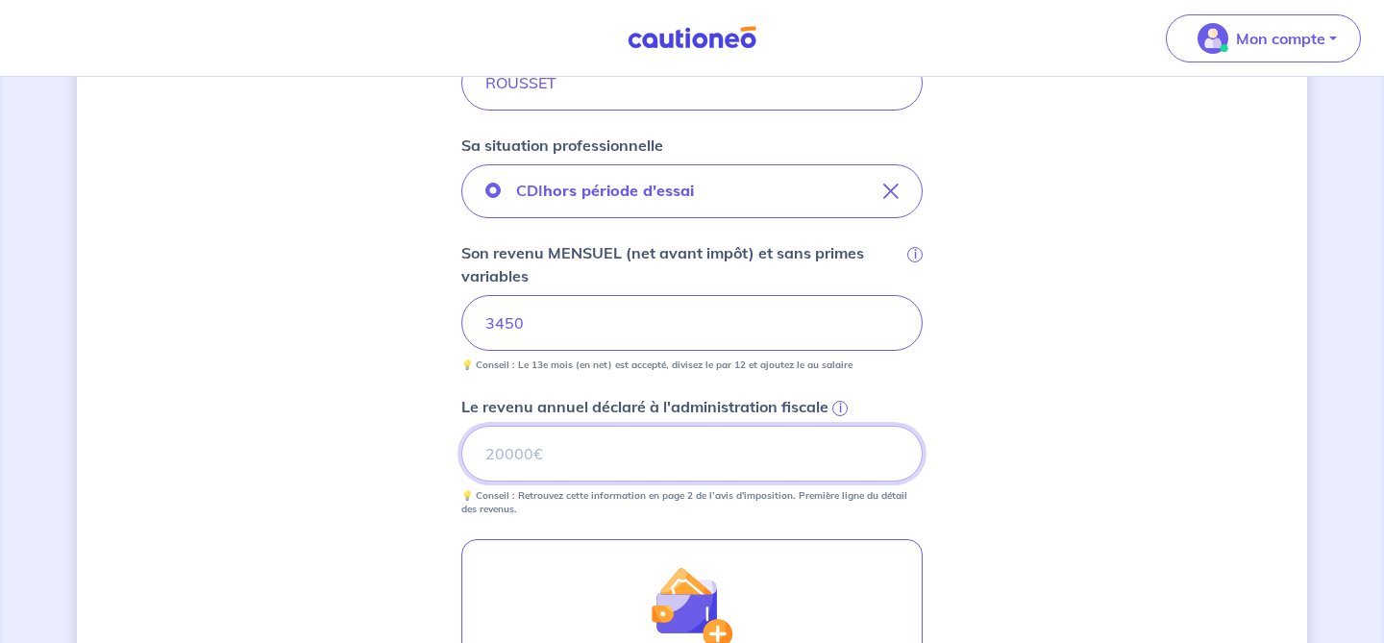
click at [696, 456] on input "Le revenu annuel déclaré à l'administration fiscale i" at bounding box center [691, 454] width 461 height 56
type input "37281"
click at [1068, 450] on div "Concernant les garants de : [PERSON_NAME] Votre locataire est étudiant, nous al…" at bounding box center [692, 225] width 1231 height 1544
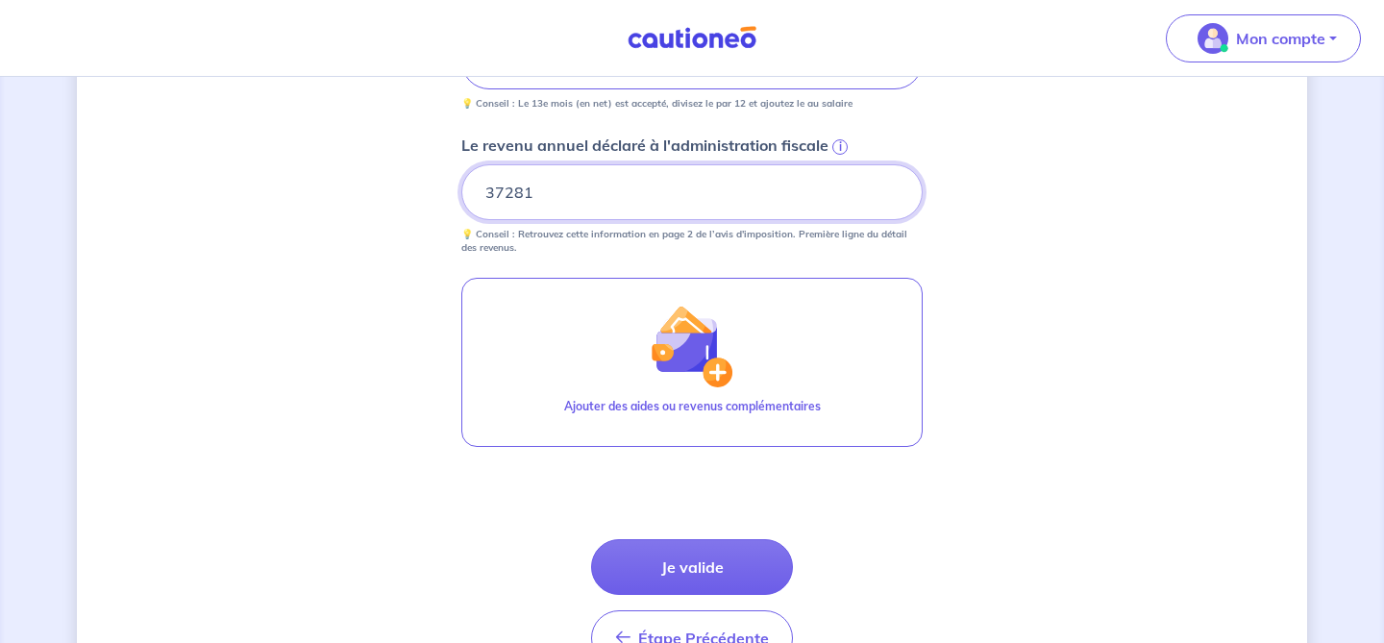
scroll to position [940, 0]
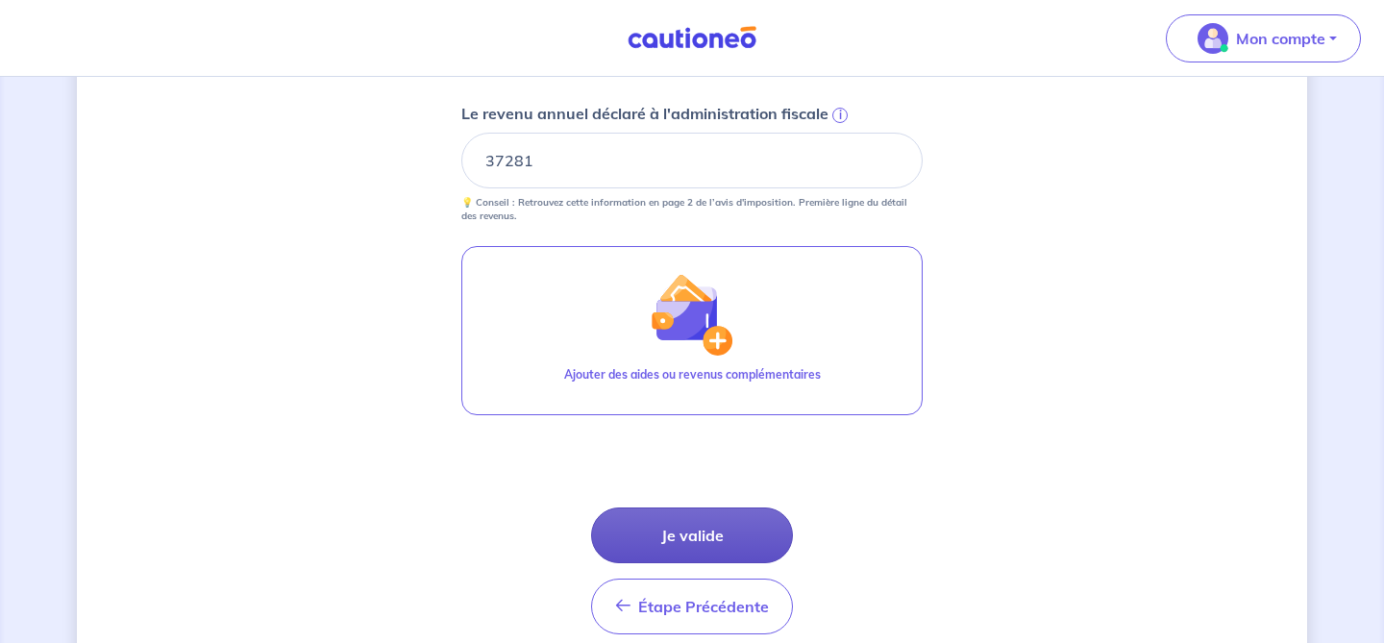
click at [731, 536] on button "Je valide" at bounding box center [692, 536] width 202 height 56
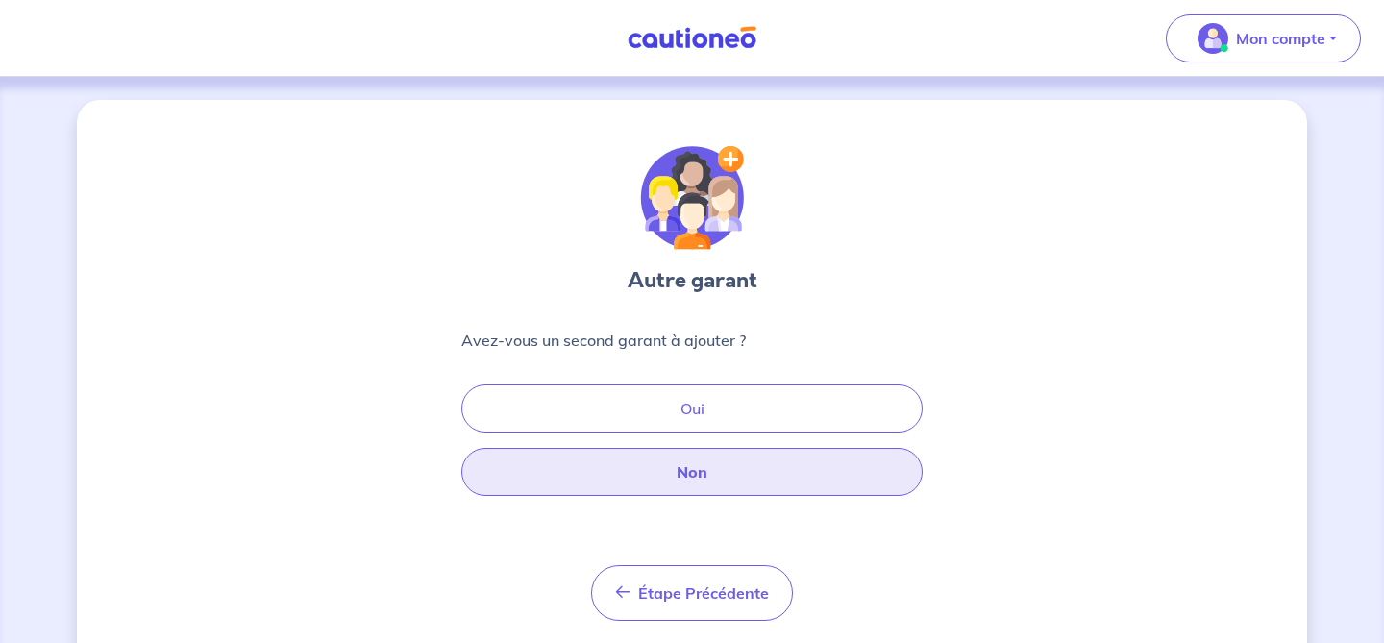
click at [770, 479] on button "Non" at bounding box center [691, 472] width 461 height 48
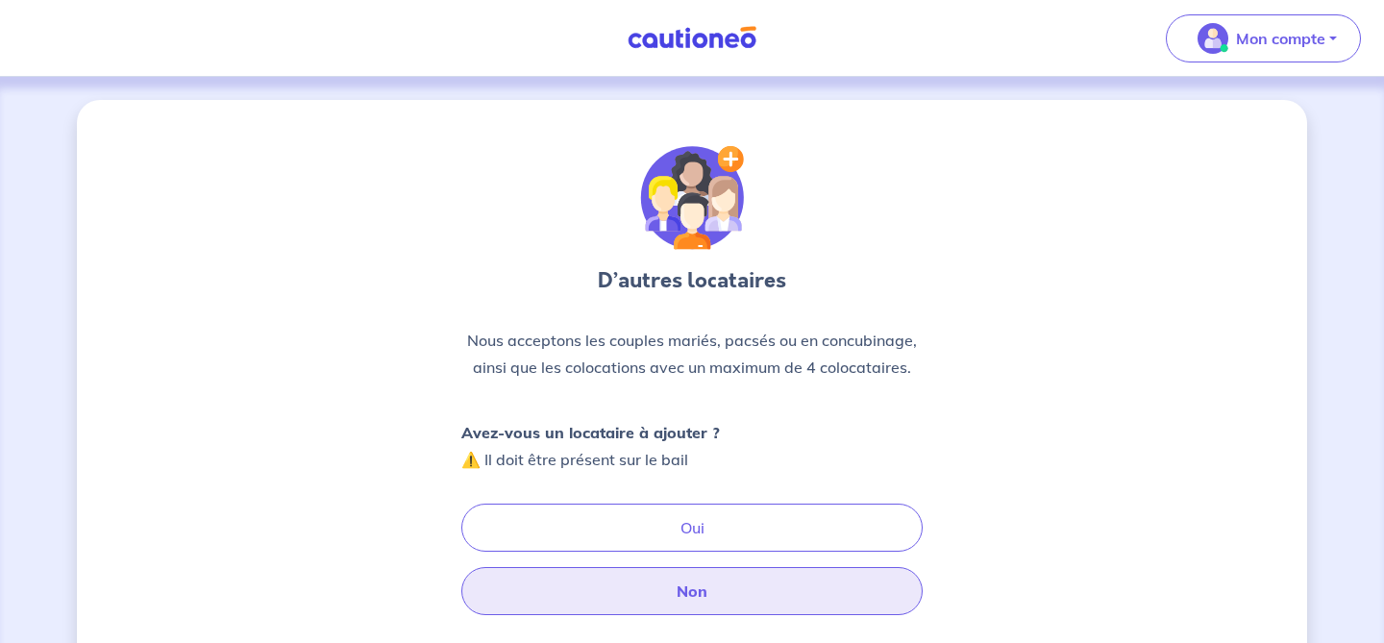
click at [743, 597] on button "Non" at bounding box center [691, 591] width 461 height 48
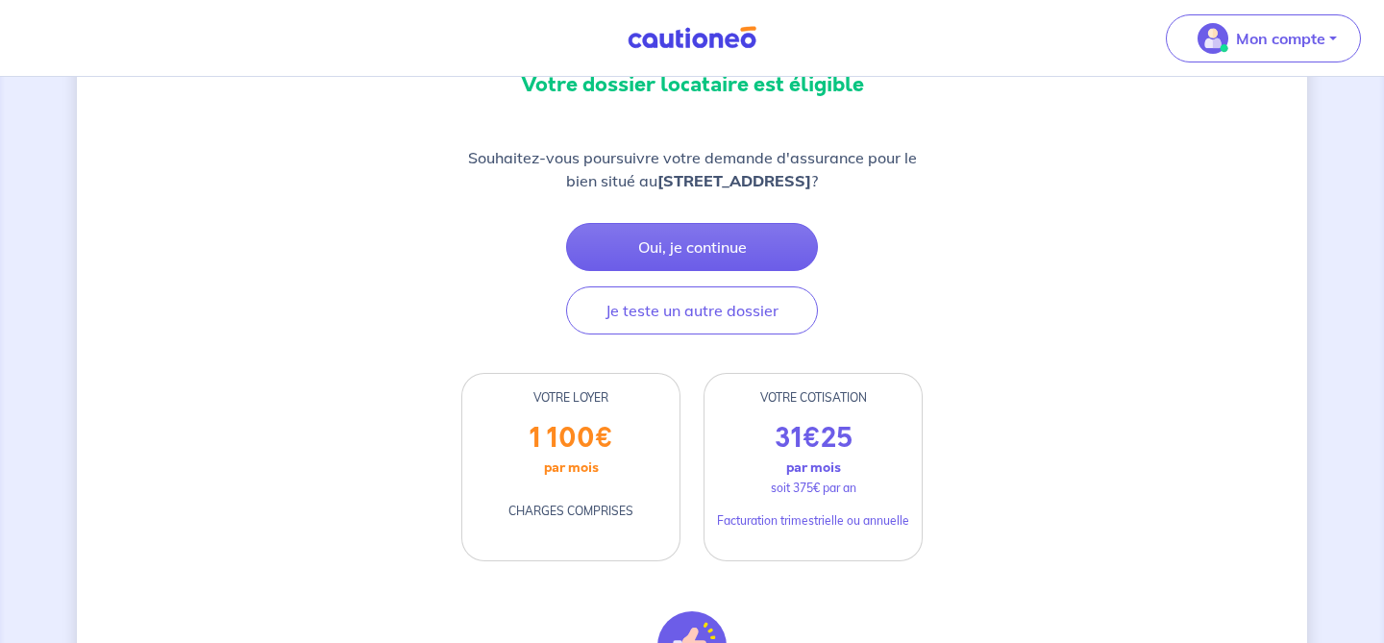
scroll to position [236, 0]
